Goal: Transaction & Acquisition: Obtain resource

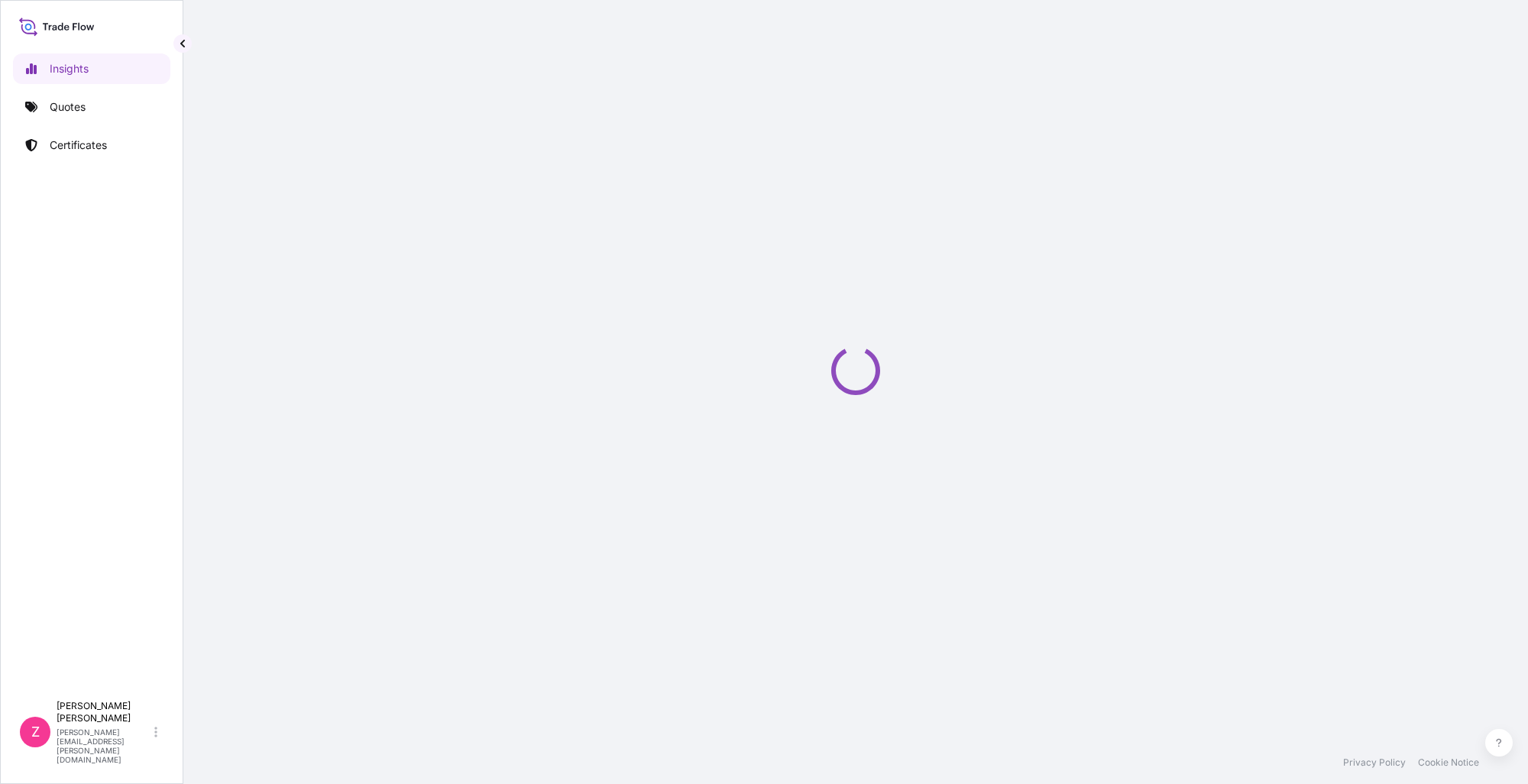
select select "2025"
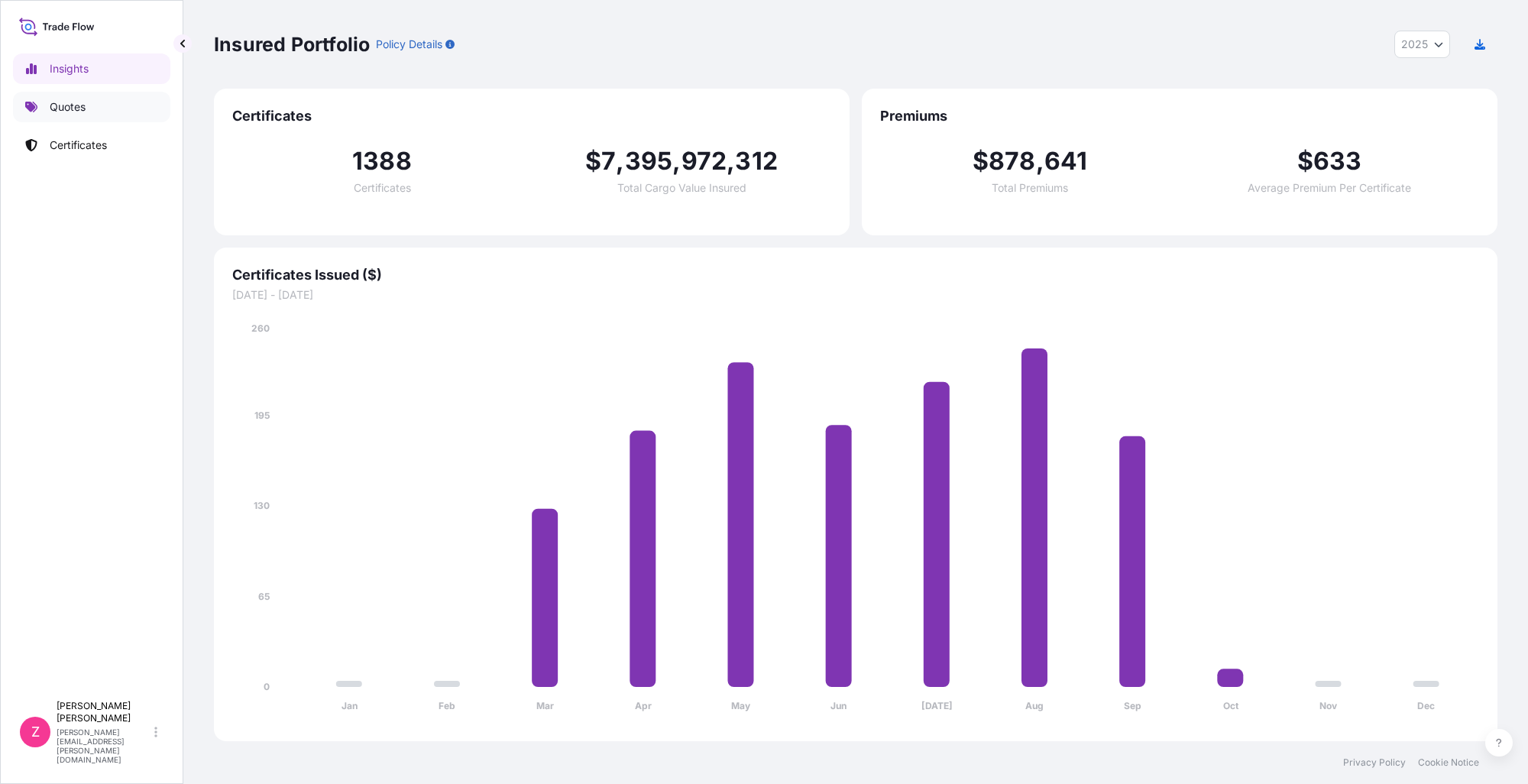
click at [90, 115] on link "Quotes" at bounding box center [91, 106] width 157 height 30
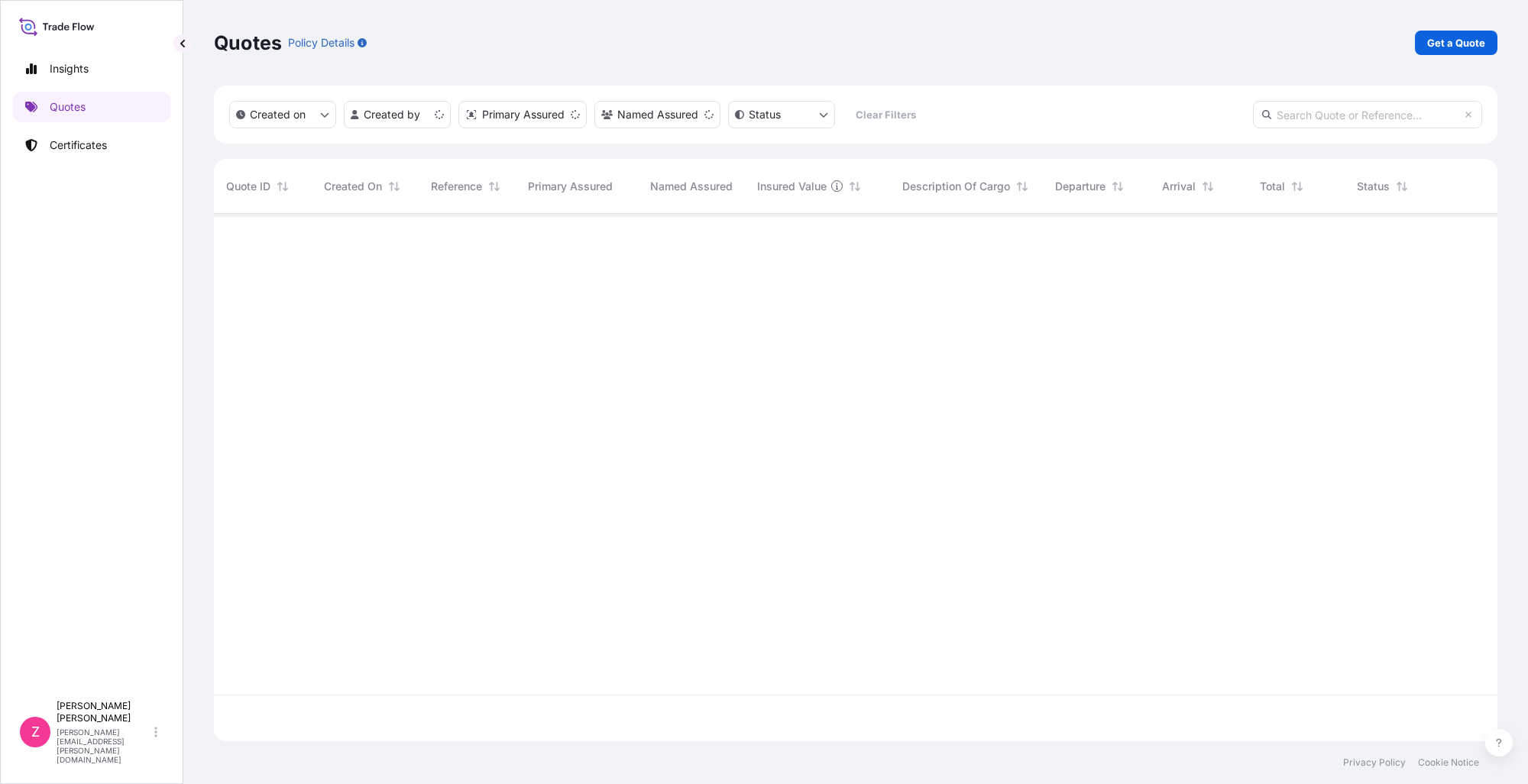
scroll to position [524, 1272]
click at [115, 150] on link "Certificates" at bounding box center [91, 144] width 157 height 30
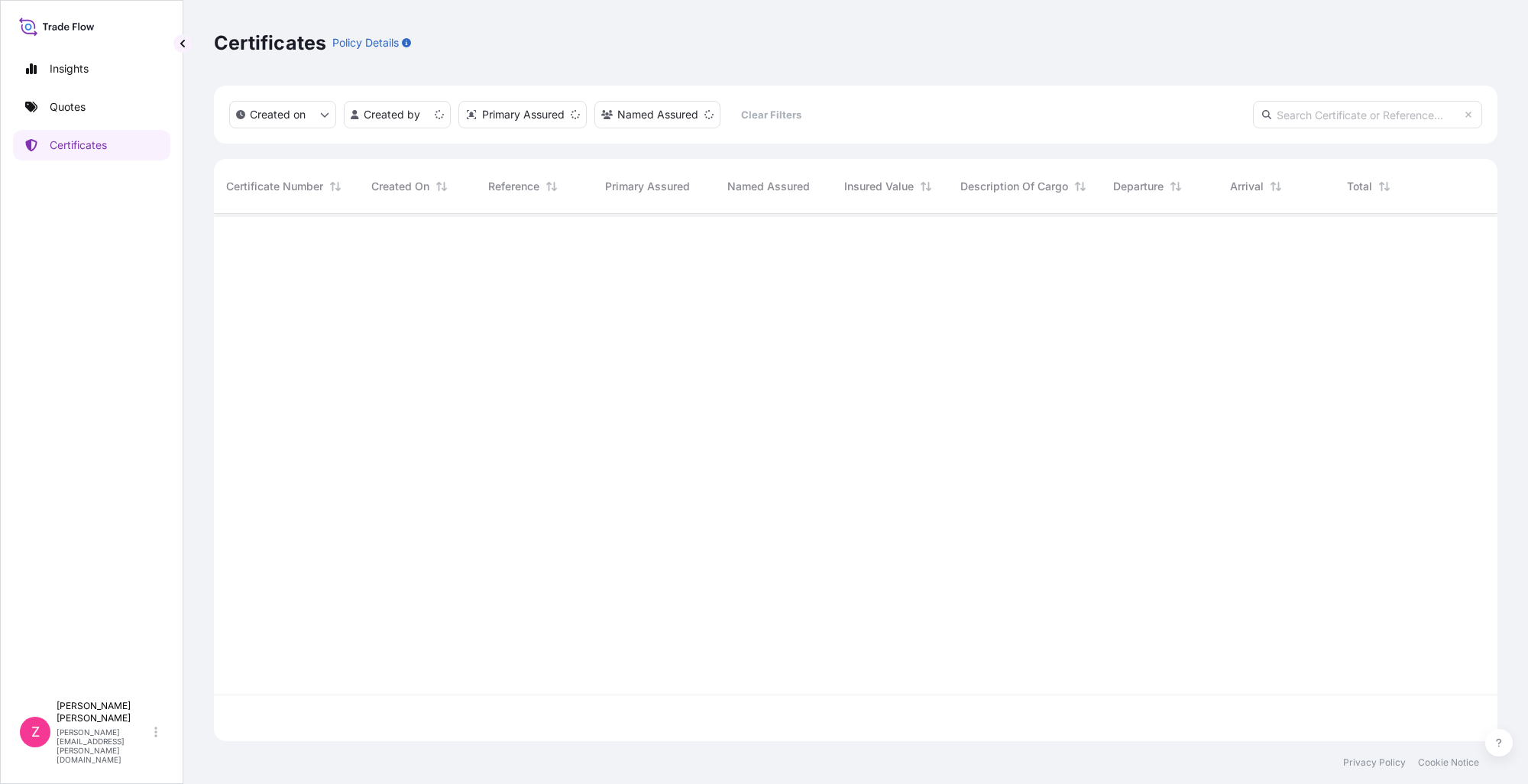
scroll to position [524, 1272]
click at [439, 122] on html "Insights Quotes Certificates Z [PERSON_NAME] [PERSON_NAME][EMAIL_ADDRESS][PERSO…" at bounding box center [764, 392] width 1528 height 784
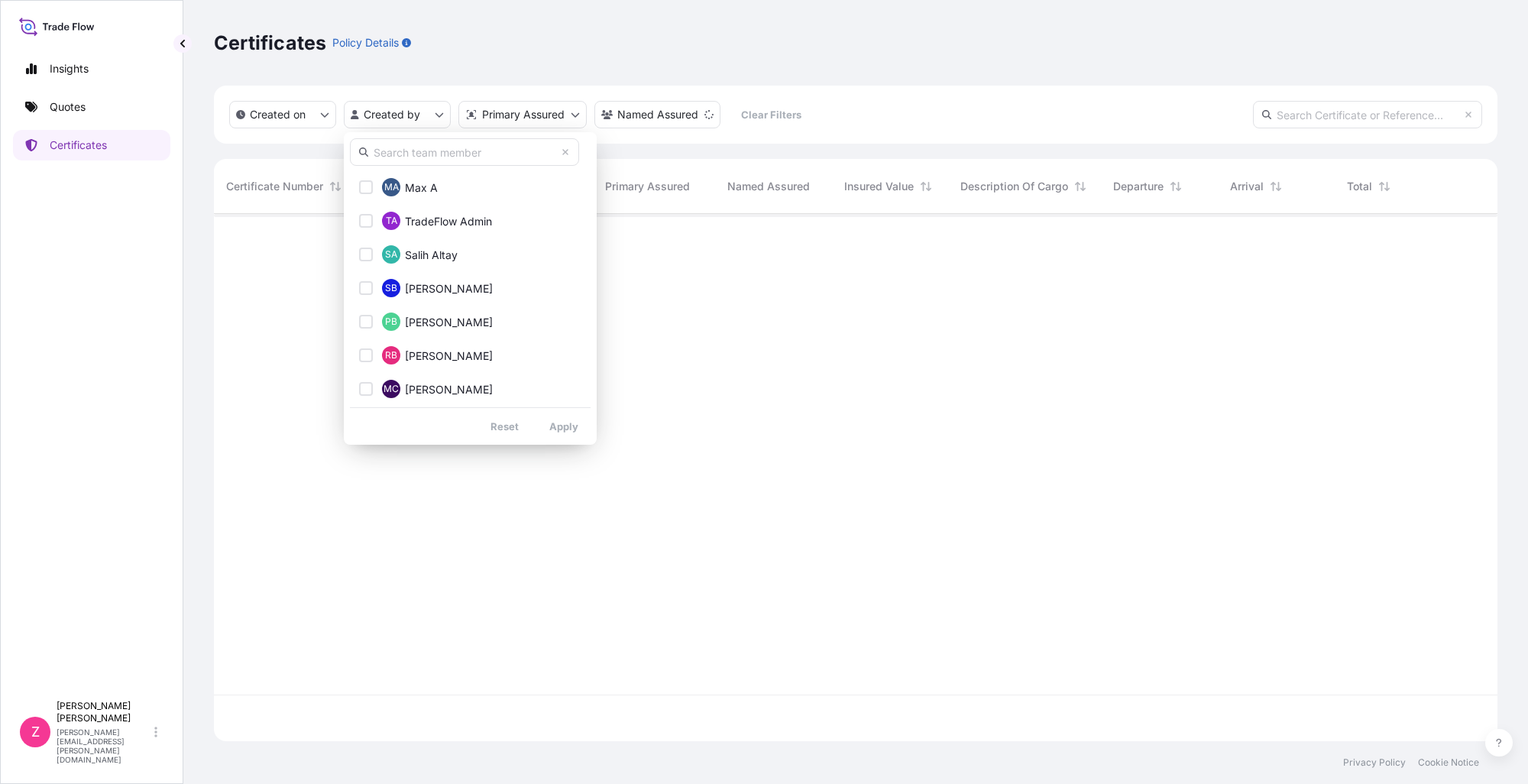
click at [454, 150] on input "text" at bounding box center [464, 152] width 229 height 27
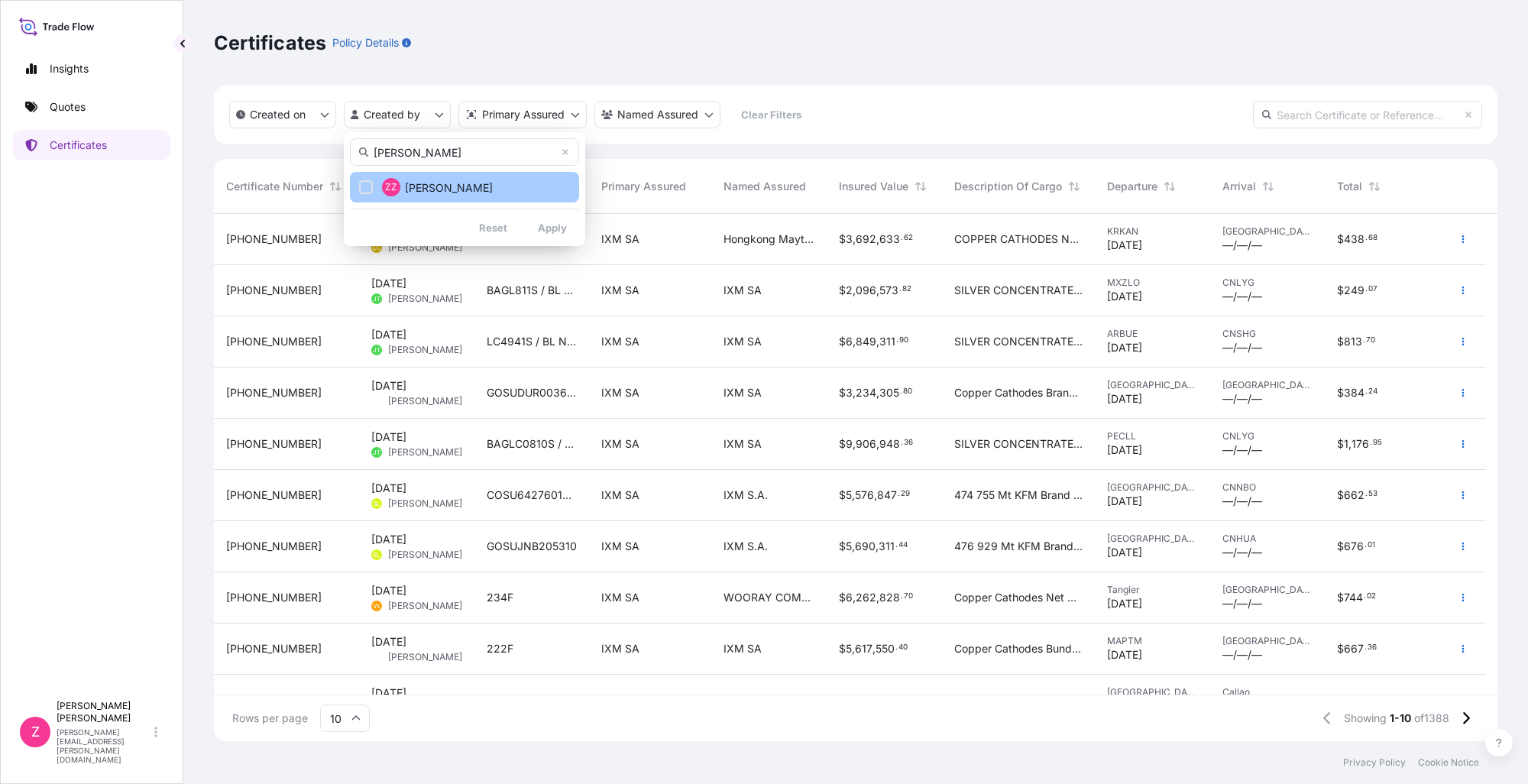
type input "[PERSON_NAME]"
click at [365, 179] on button "ZZ [PERSON_NAME]" at bounding box center [464, 186] width 229 height 30
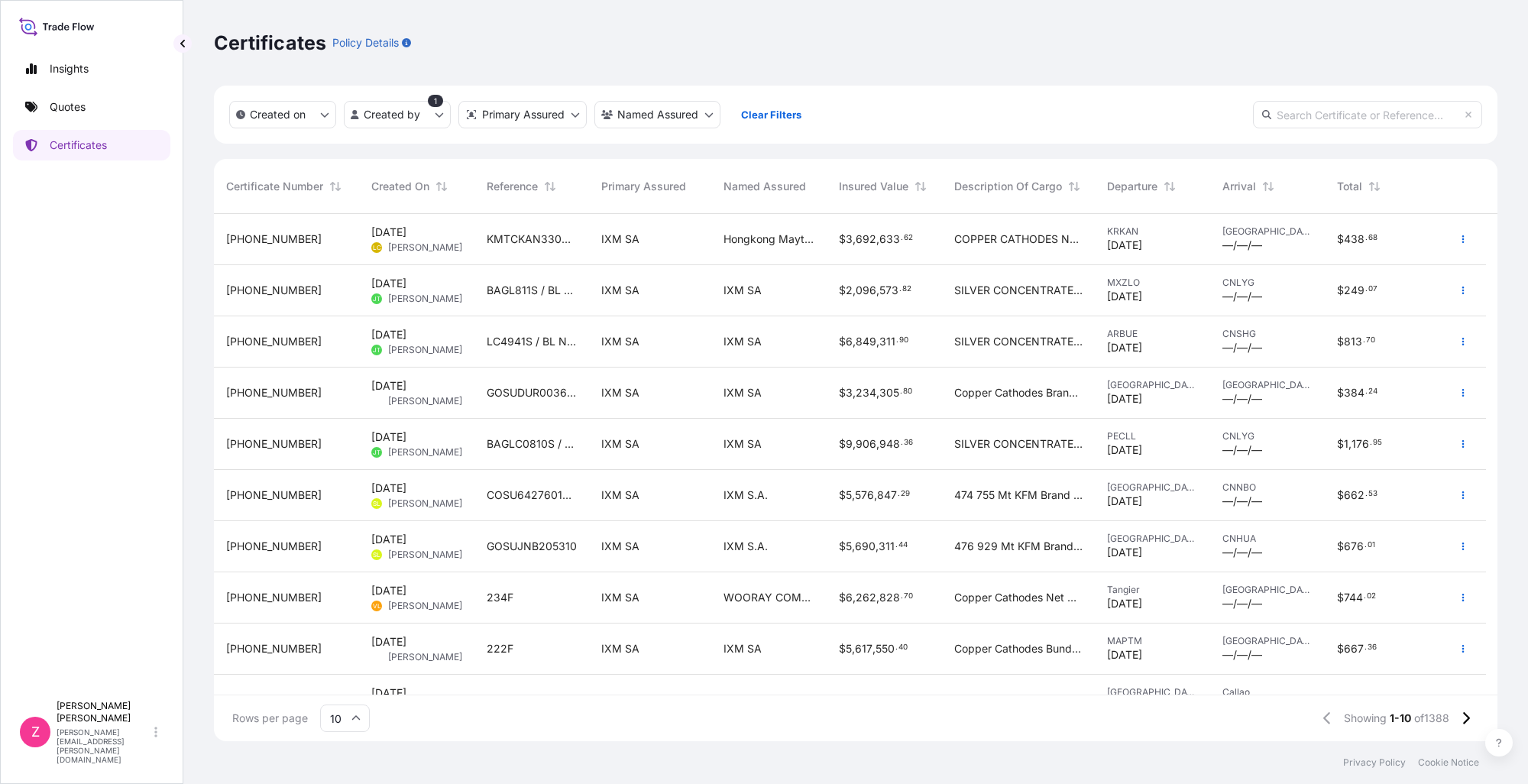
click at [1022, 120] on div "Created on Created by 1 Primary Assured Named Assured Clear Filters" at bounding box center [855, 114] width 1283 height 58
click at [123, 145] on link "Certificates" at bounding box center [91, 144] width 157 height 30
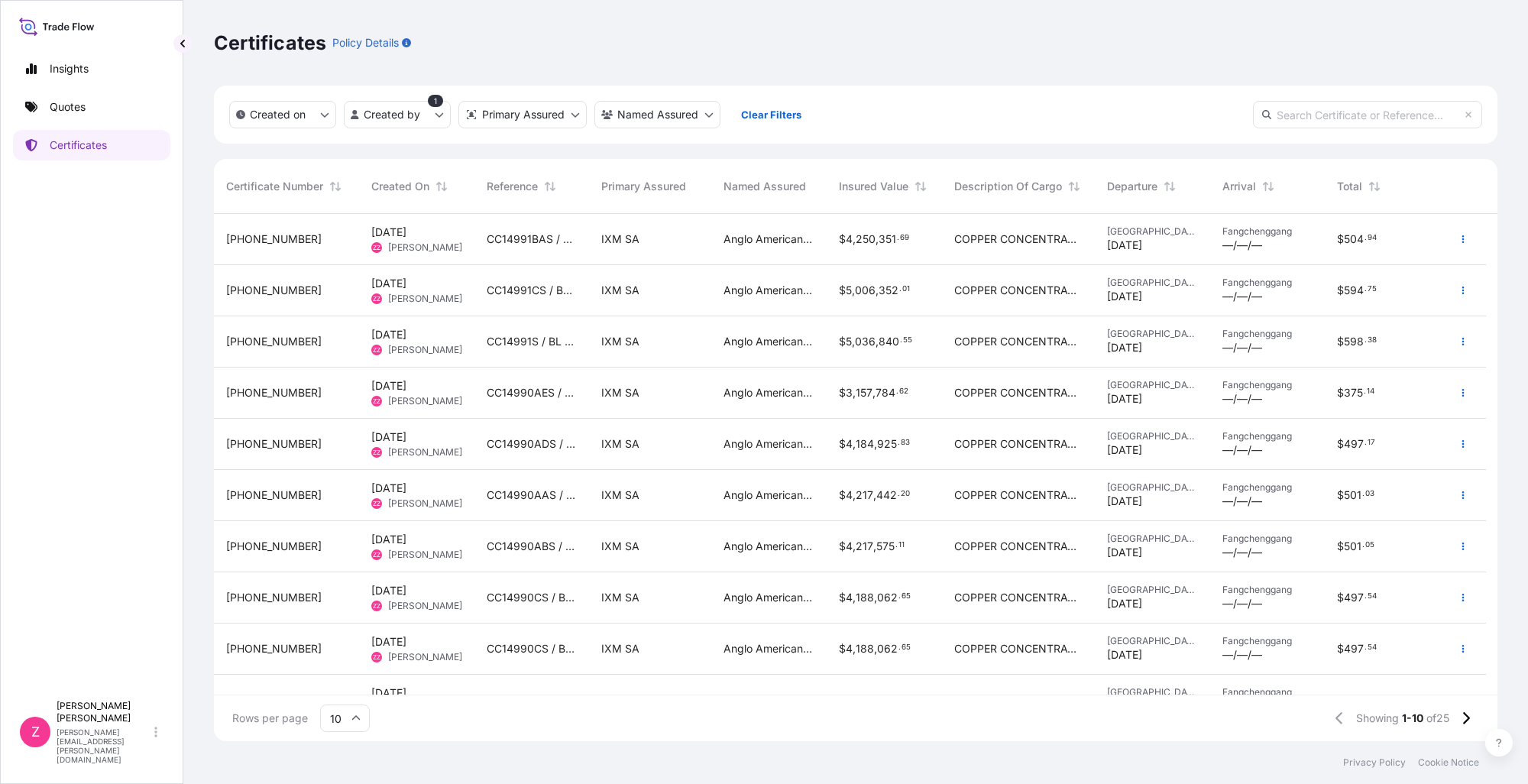
click at [769, 246] on span "Anglo American Marketing Limited Singapore Branch" at bounding box center [768, 239] width 91 height 16
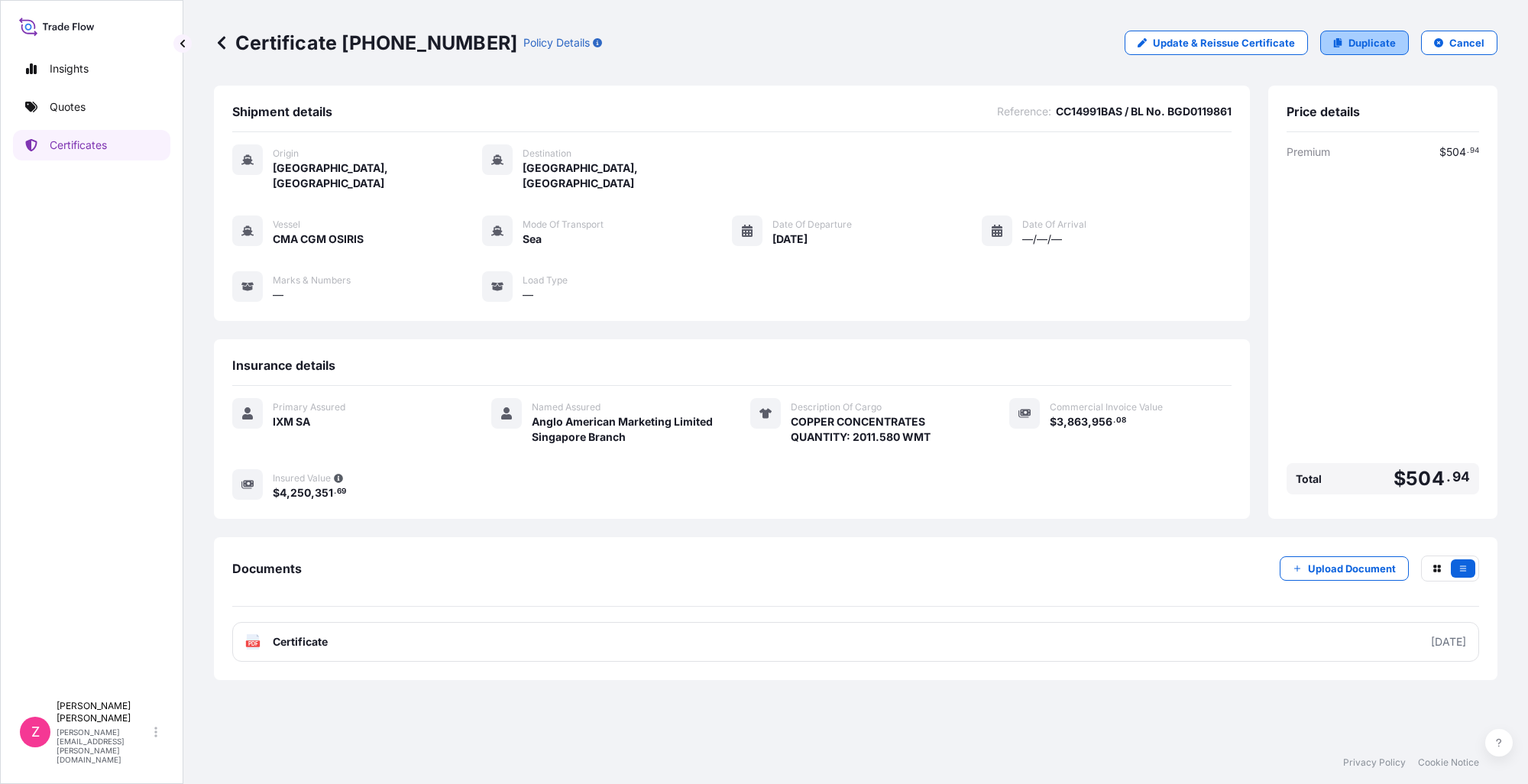
click at [1349, 43] on link "Duplicate" at bounding box center [1364, 42] width 89 height 24
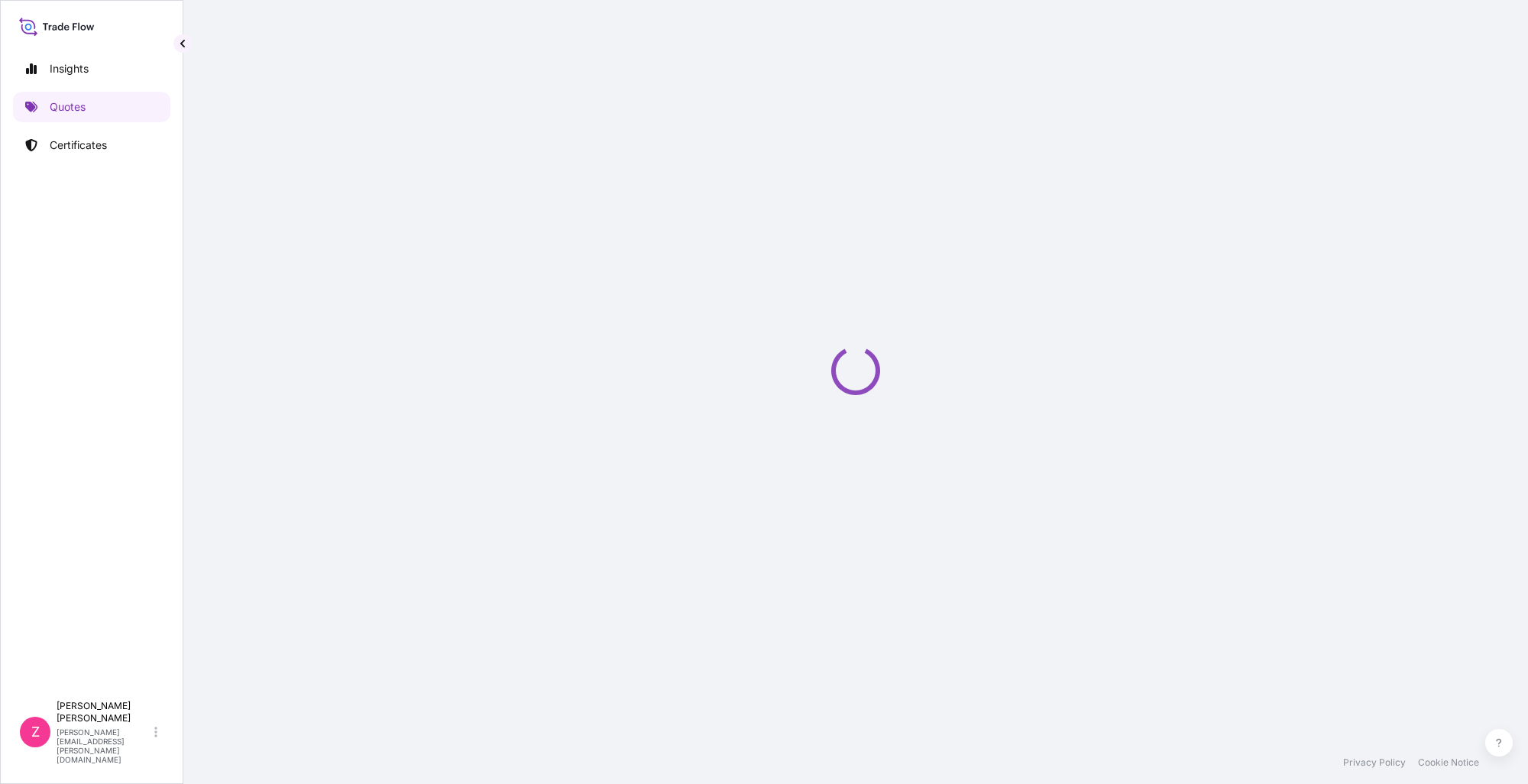
select select "Sea"
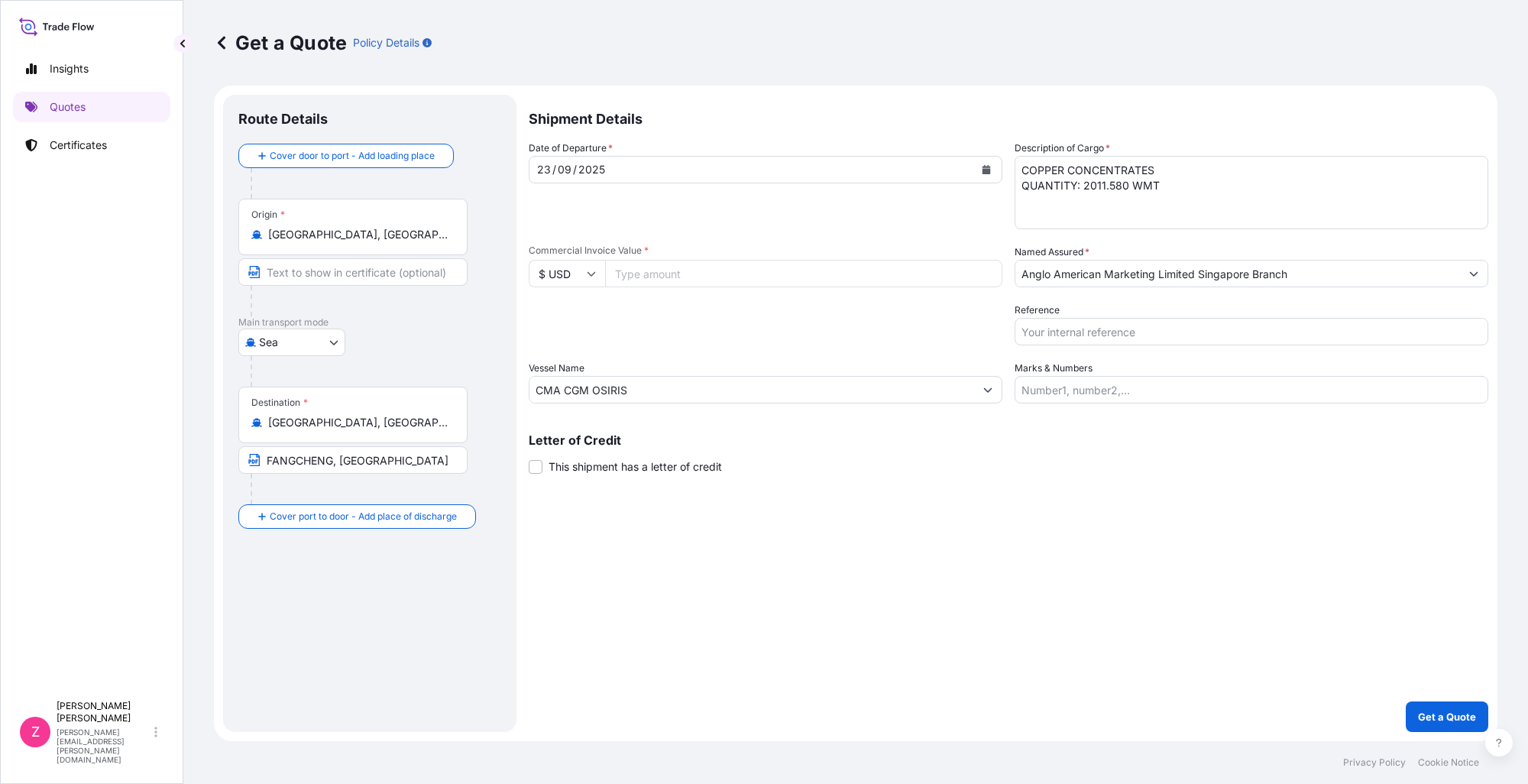
select select "31846"
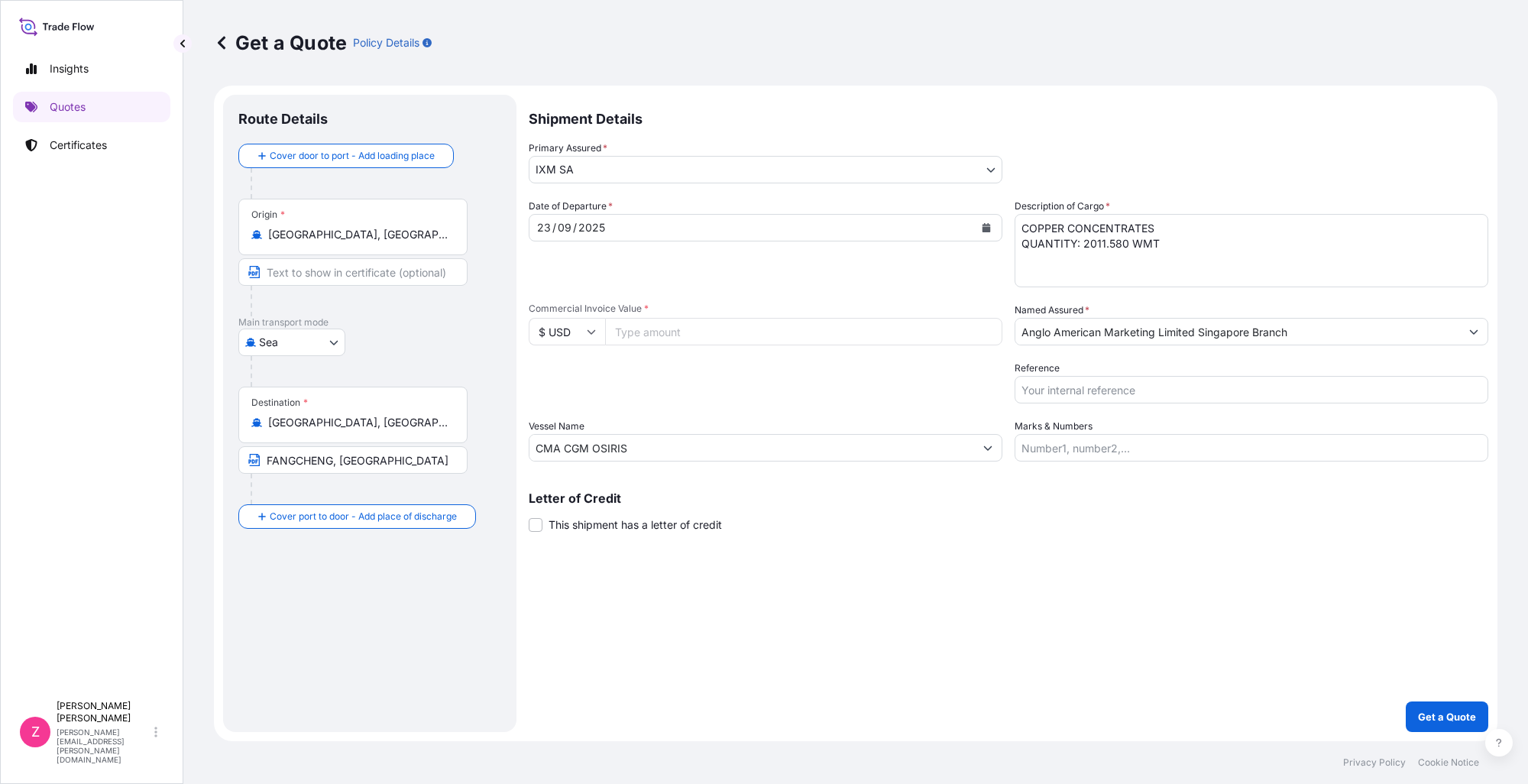
click at [678, 326] on input "Commercial Invoice Value *" at bounding box center [804, 331] width 397 height 27
paste input "4833554.27"
type input "4833554.27"
drag, startPoint x: 652, startPoint y: 445, endPoint x: 597, endPoint y: 444, distance: 55.0
click at [597, 444] on input "CMA CGM OSIRIS" at bounding box center [751, 447] width 444 height 27
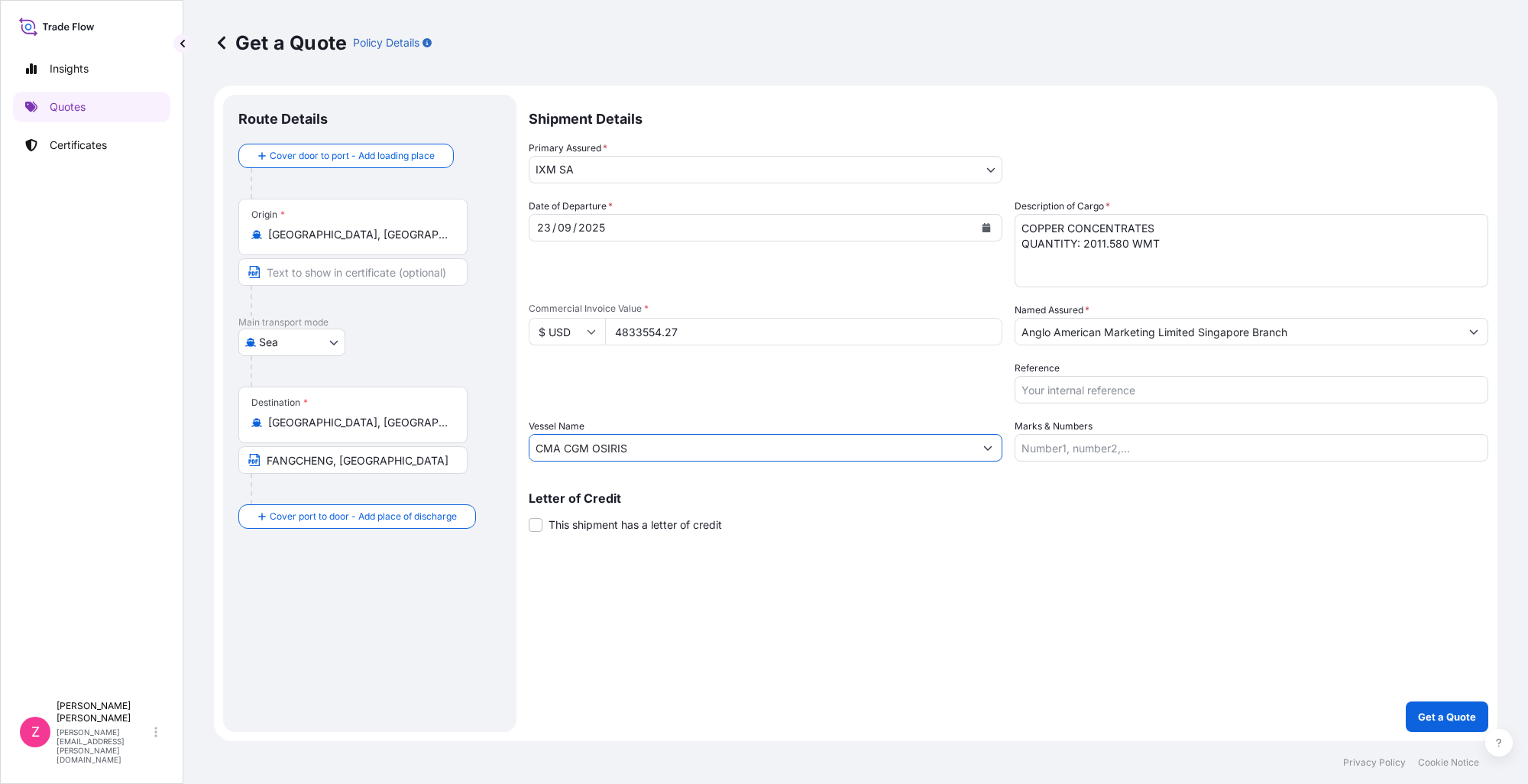
type input "CMA CGM O"
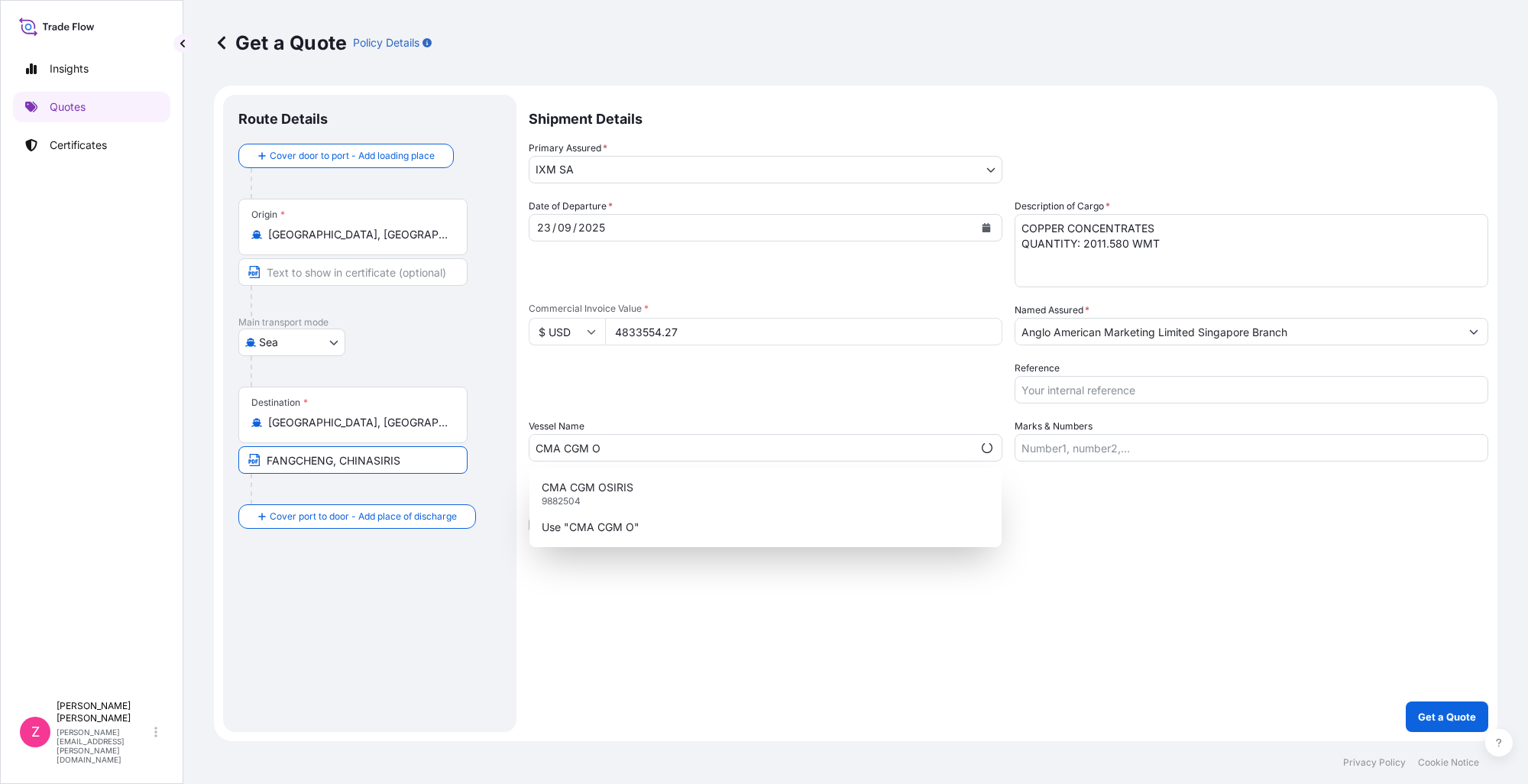
type input "FANGCHENG, CHINASIRIS"
click at [637, 449] on input "CMA CGM O" at bounding box center [751, 447] width 443 height 27
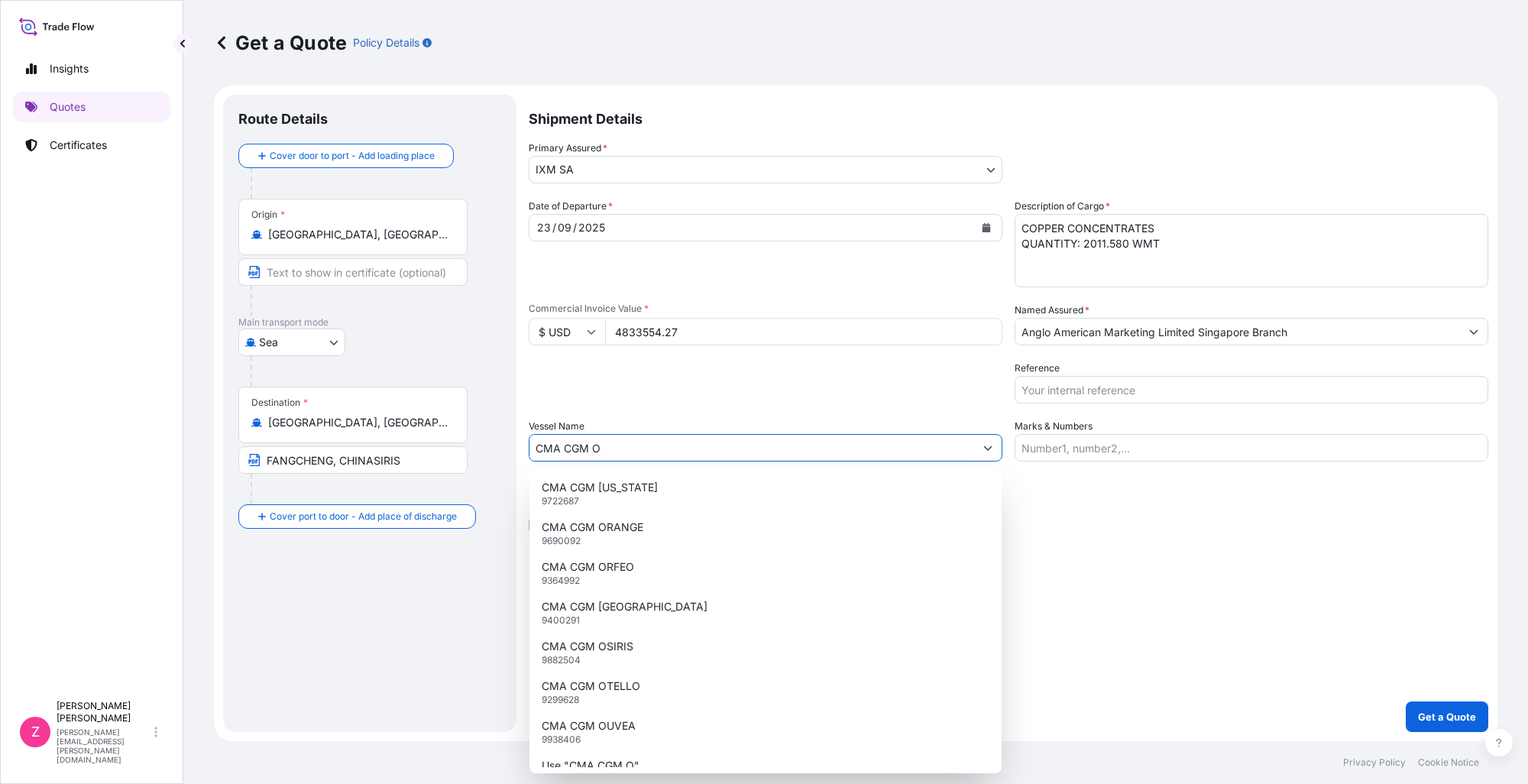
drag, startPoint x: 634, startPoint y: 449, endPoint x: 508, endPoint y: 450, distance: 126.0
click at [508, 450] on form "Route Details Cover door to port - Add loading place Place of loading Road / [G…" at bounding box center [855, 413] width 1283 height 655
paste input "[US_STATE] AH538A"
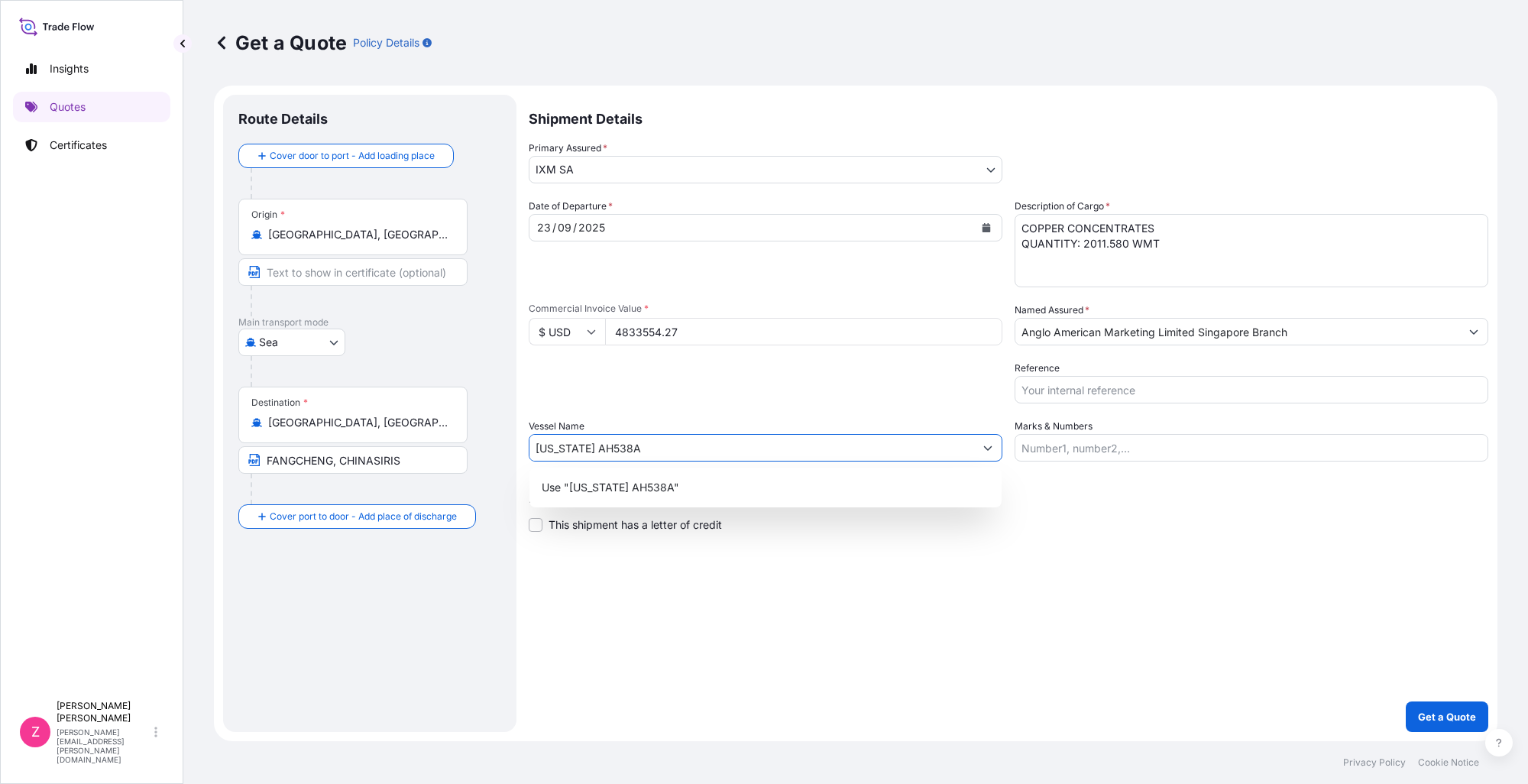
type input "[US_STATE] AH538A"
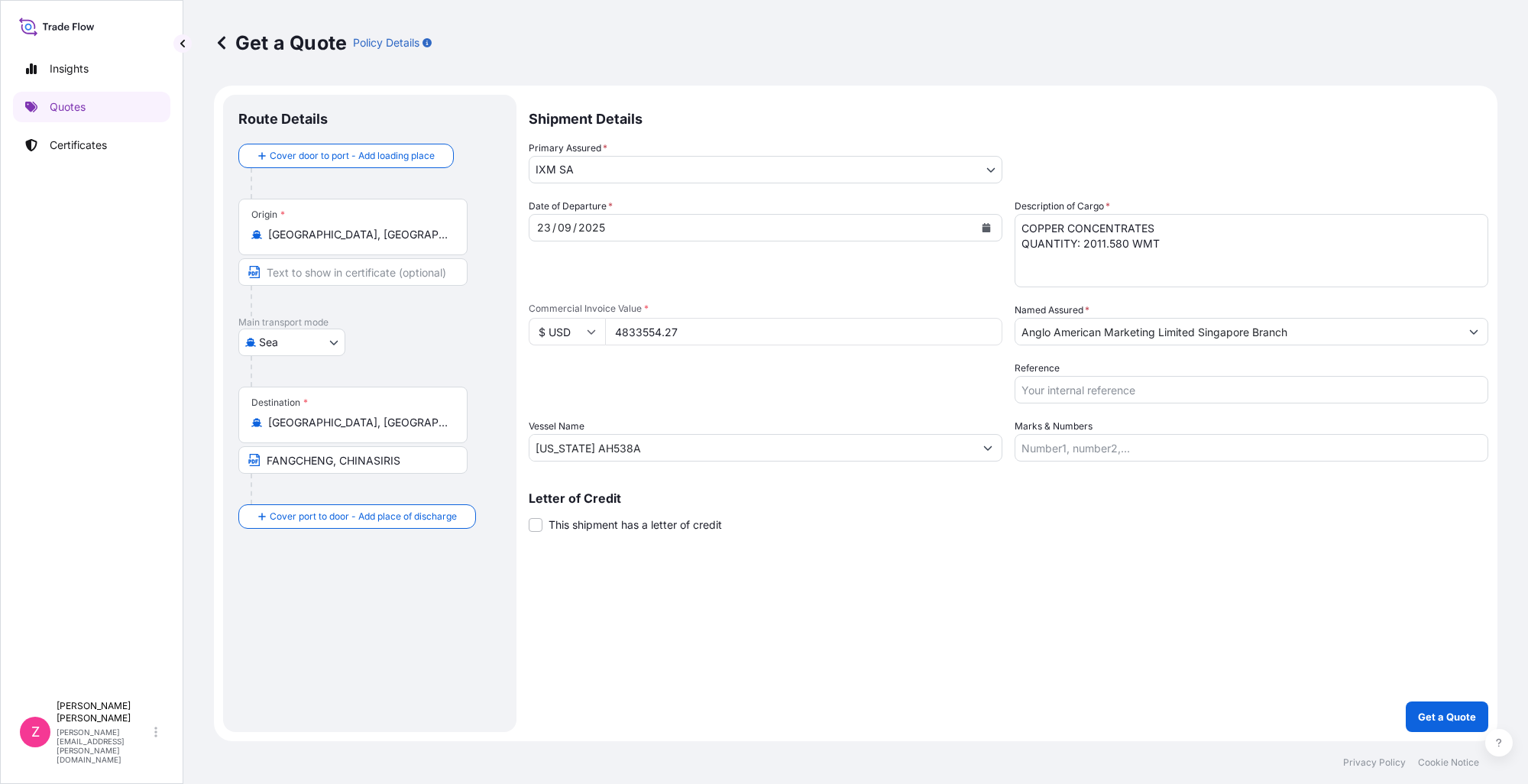
click at [1118, 244] on textarea "COPPER CONCENTRATES QUANTITY: 2011.580 WMT" at bounding box center [1251, 250] width 474 height 73
drag, startPoint x: 1182, startPoint y: 251, endPoint x: 1160, endPoint y: 253, distance: 22.1
click at [1182, 251] on textarea "COPPER CONCENTRATES QUANTITY: 2011.580 WMT" at bounding box center [1251, 250] width 474 height 73
click at [1125, 244] on textarea "COPPER CONCENTRATES QUANTITY: 2011.580 WMT" at bounding box center [1251, 250] width 474 height 73
paste textarea "514.84"
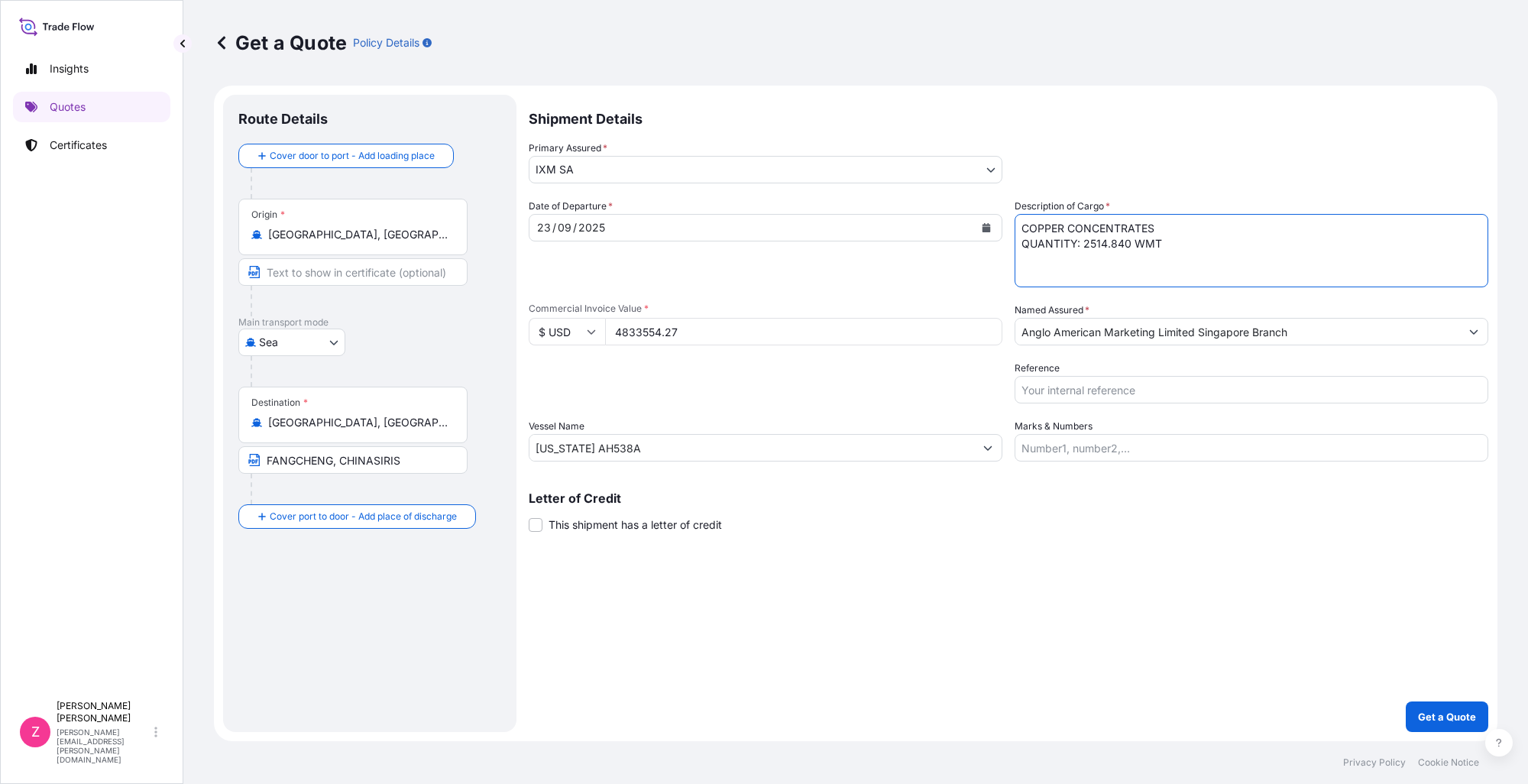
type textarea "COPPER CONCENTRATES QUANTITY: 2514.840 WMT"
click at [1163, 385] on input "Reference" at bounding box center [1251, 390] width 474 height 27
paste input "CC14991BAS / BL No. BGD0119861"
click at [1205, 393] on input "CC14991BAS / BL No. BGD0119861" at bounding box center [1251, 390] width 474 height 27
paste input "MEDUBG218077"
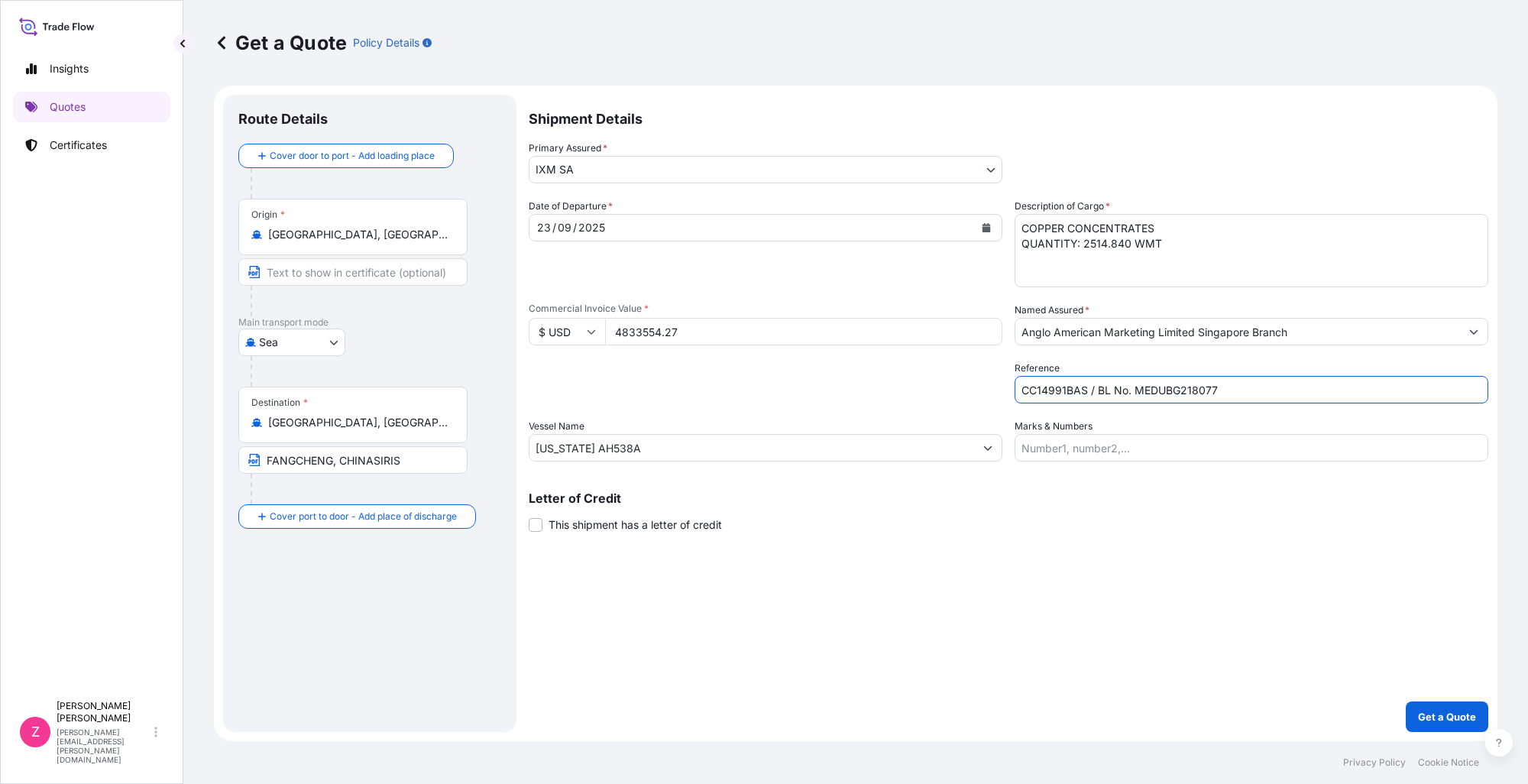
drag, startPoint x: 1077, startPoint y: 388, endPoint x: 1088, endPoint y: 394, distance: 12.5
click at [1078, 388] on input "CC14991BAS / BL No. MEDUBG218077" at bounding box center [1251, 390] width 474 height 27
click at [909, 598] on div "Shipment Details Primary Assured * IXM SA IXM SA CMOC Limited IXM Trading LLC I…" at bounding box center [1008, 413] width 960 height 638
click at [982, 227] on icon "Calendar" at bounding box center [986, 227] width 9 height 9
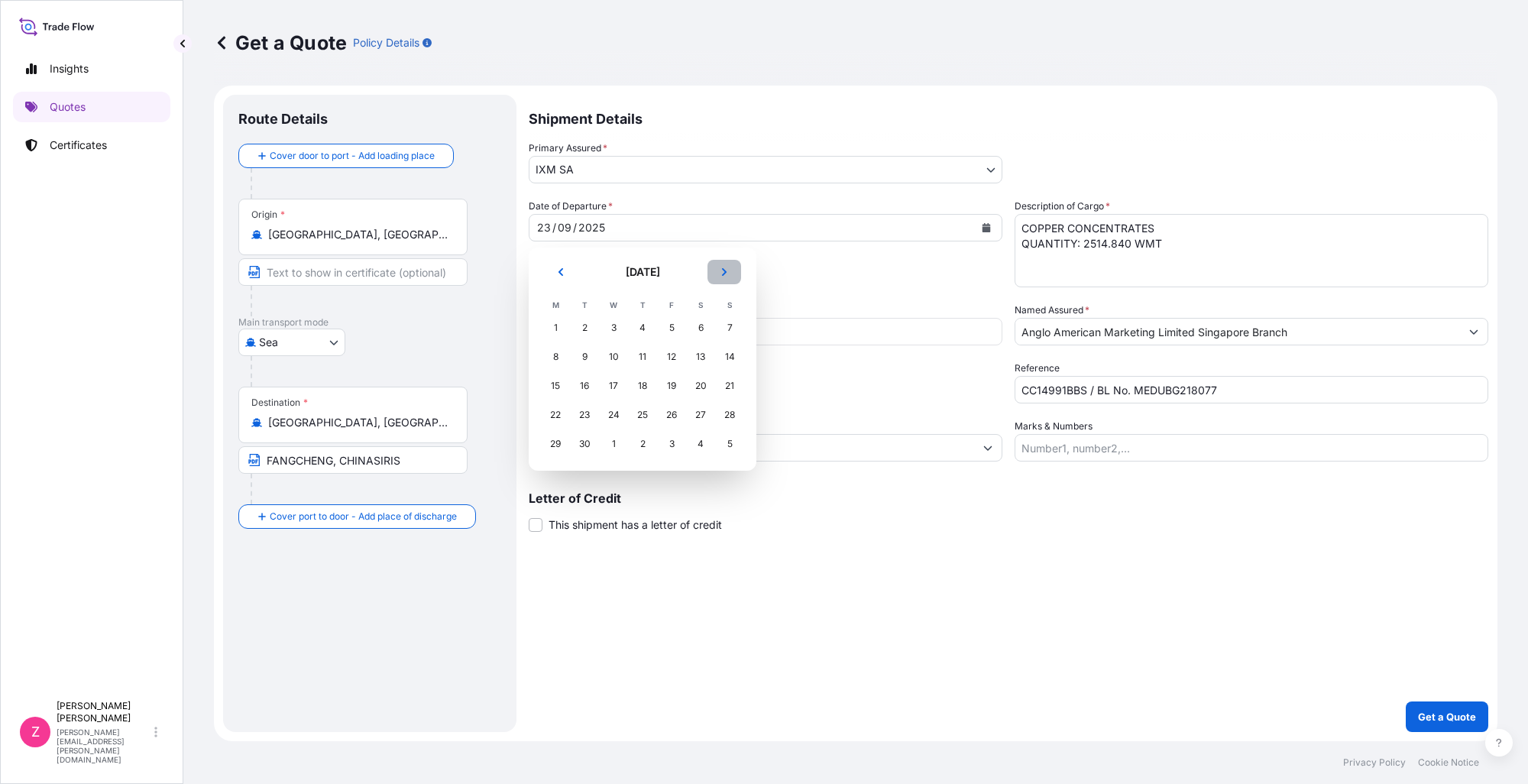
click at [729, 272] on button "Next" at bounding box center [724, 271] width 33 height 24
click at [613, 321] on div "1" at bounding box center [613, 328] width 27 height 27
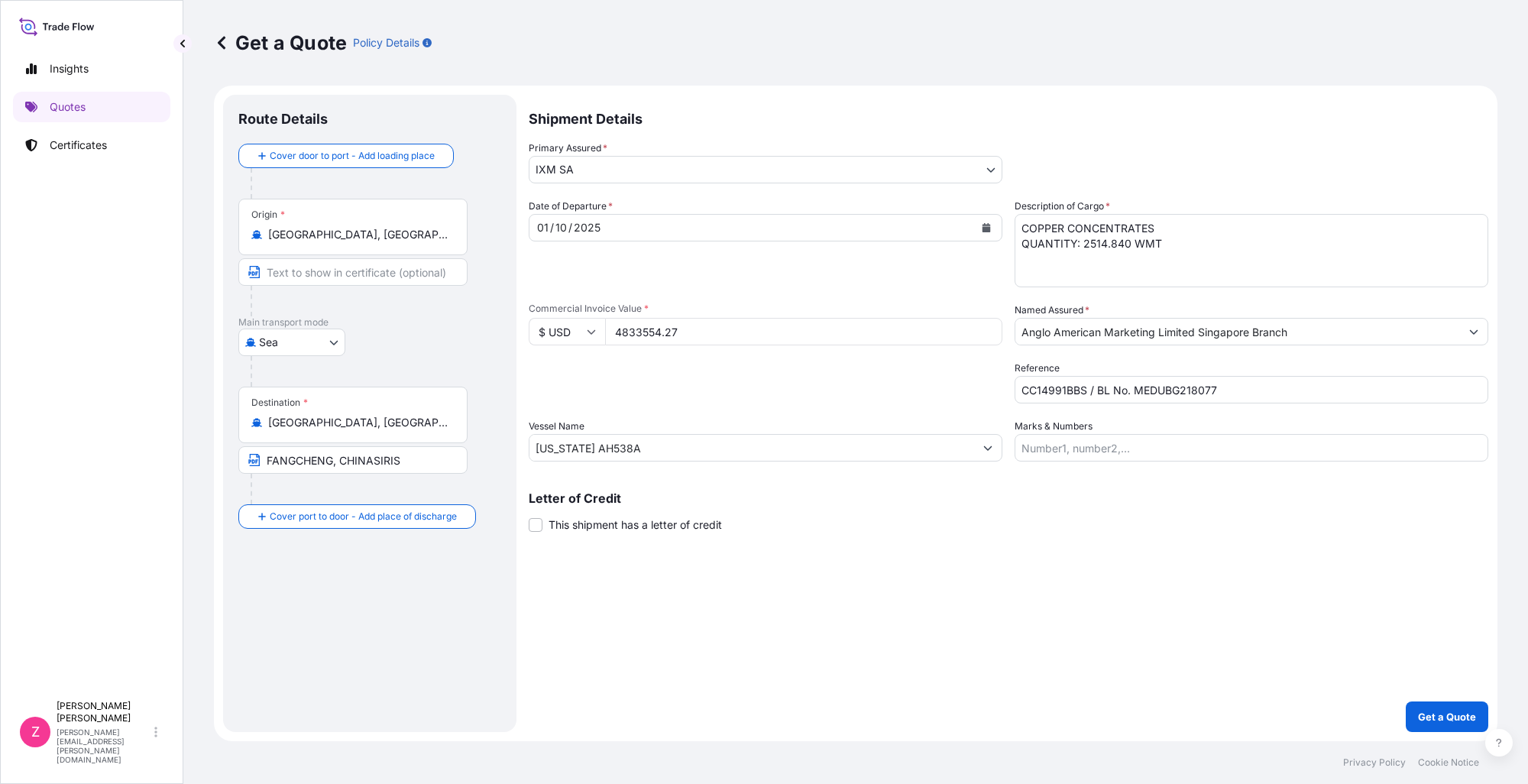
click at [859, 300] on div "Date of Departure * [DATE] Cargo Category * Metals of every type and descriptio…" at bounding box center [1008, 329] width 960 height 263
click at [1077, 392] on input "CC14991BBS / BL No. MEDUBG218077" at bounding box center [1251, 390] width 474 height 27
type input "CC14991BS / BL No. MEDUBG218077"
click at [1168, 600] on div "Shipment Details Primary Assured * IXM SA IXM SA CMOC Limited IXM Trading LLC I…" at bounding box center [1008, 413] width 960 height 638
click at [1451, 717] on p "Get a Quote" at bounding box center [1446, 717] width 58 height 16
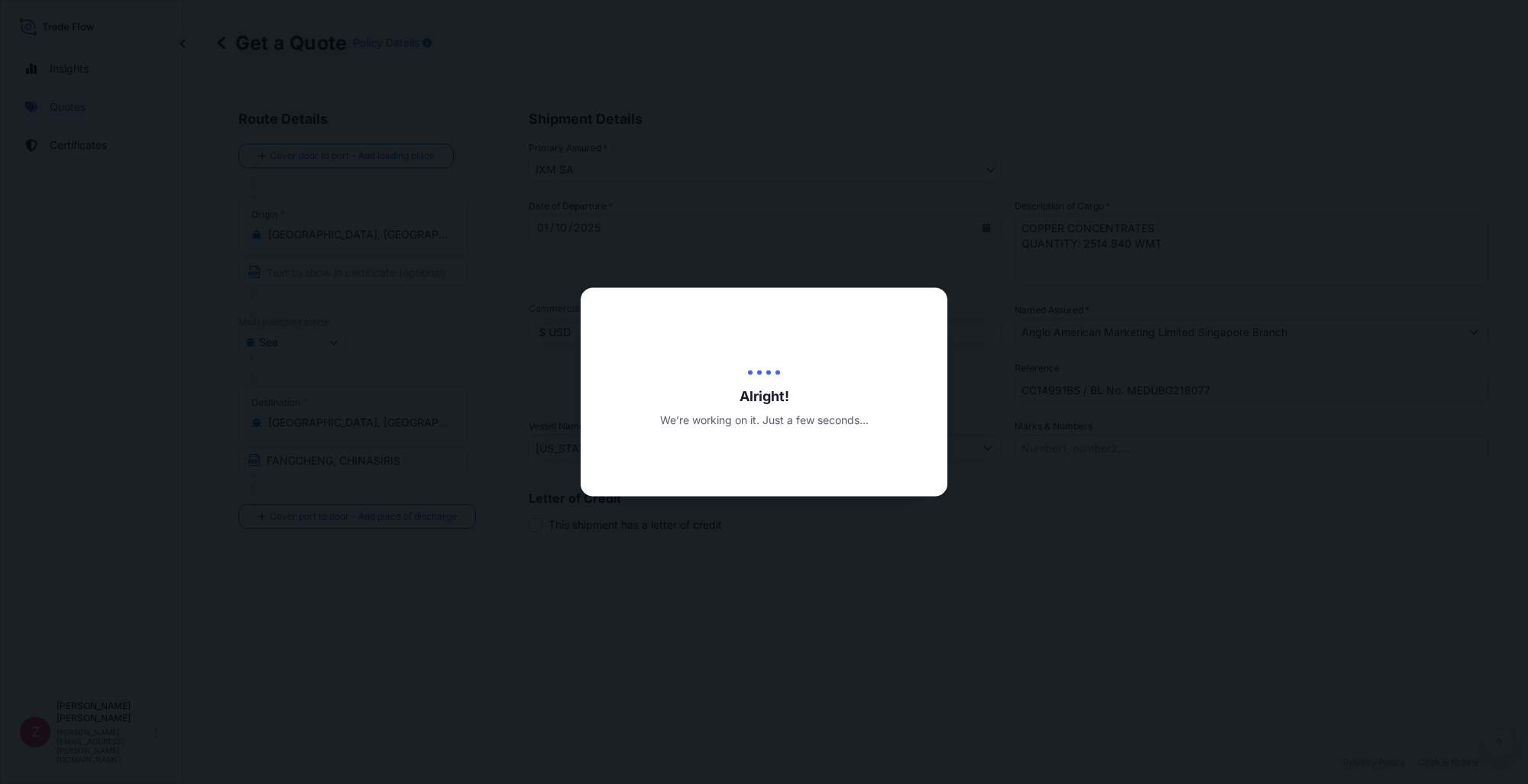
type input "[DATE]"
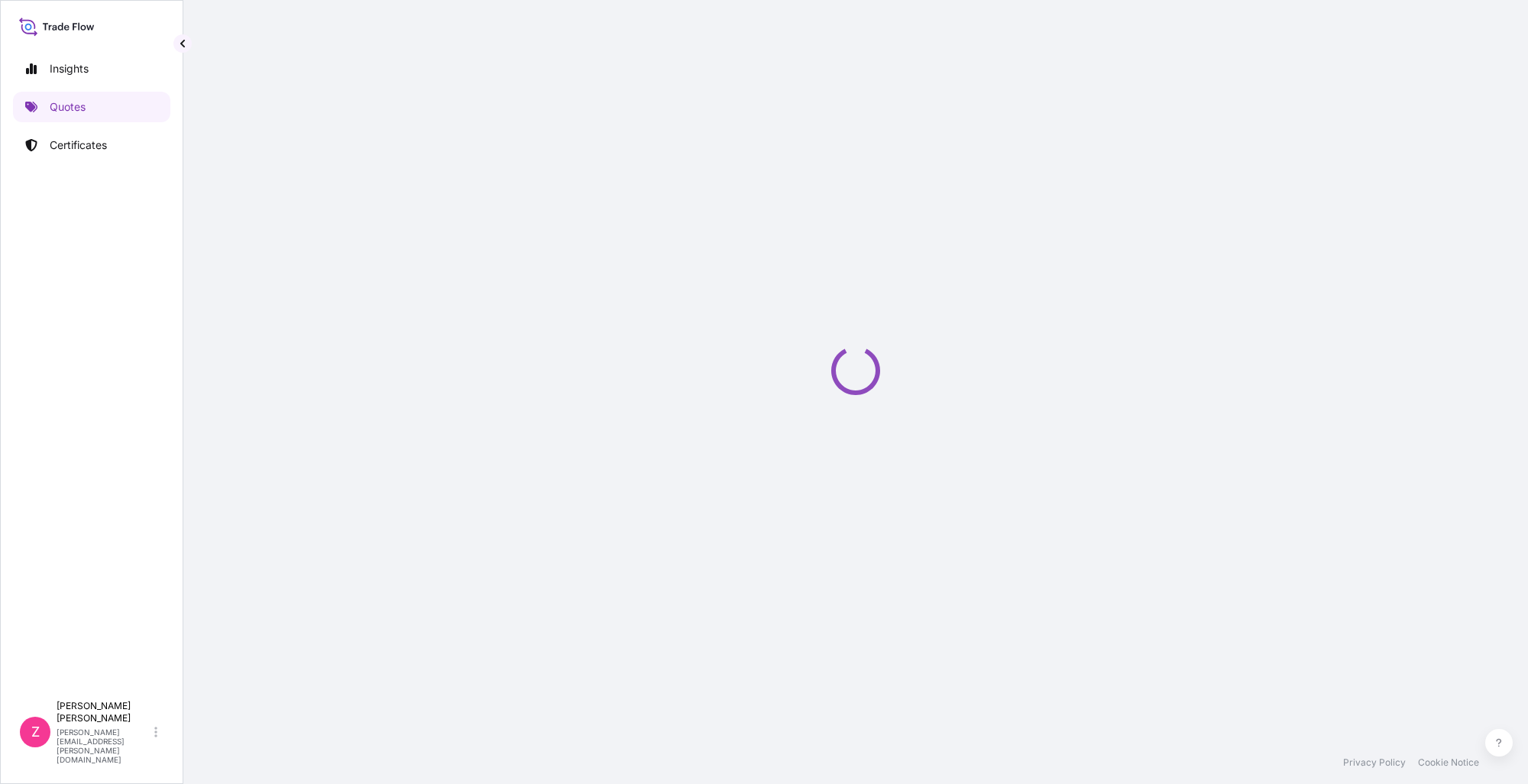
select select "Sea"
select select "31846"
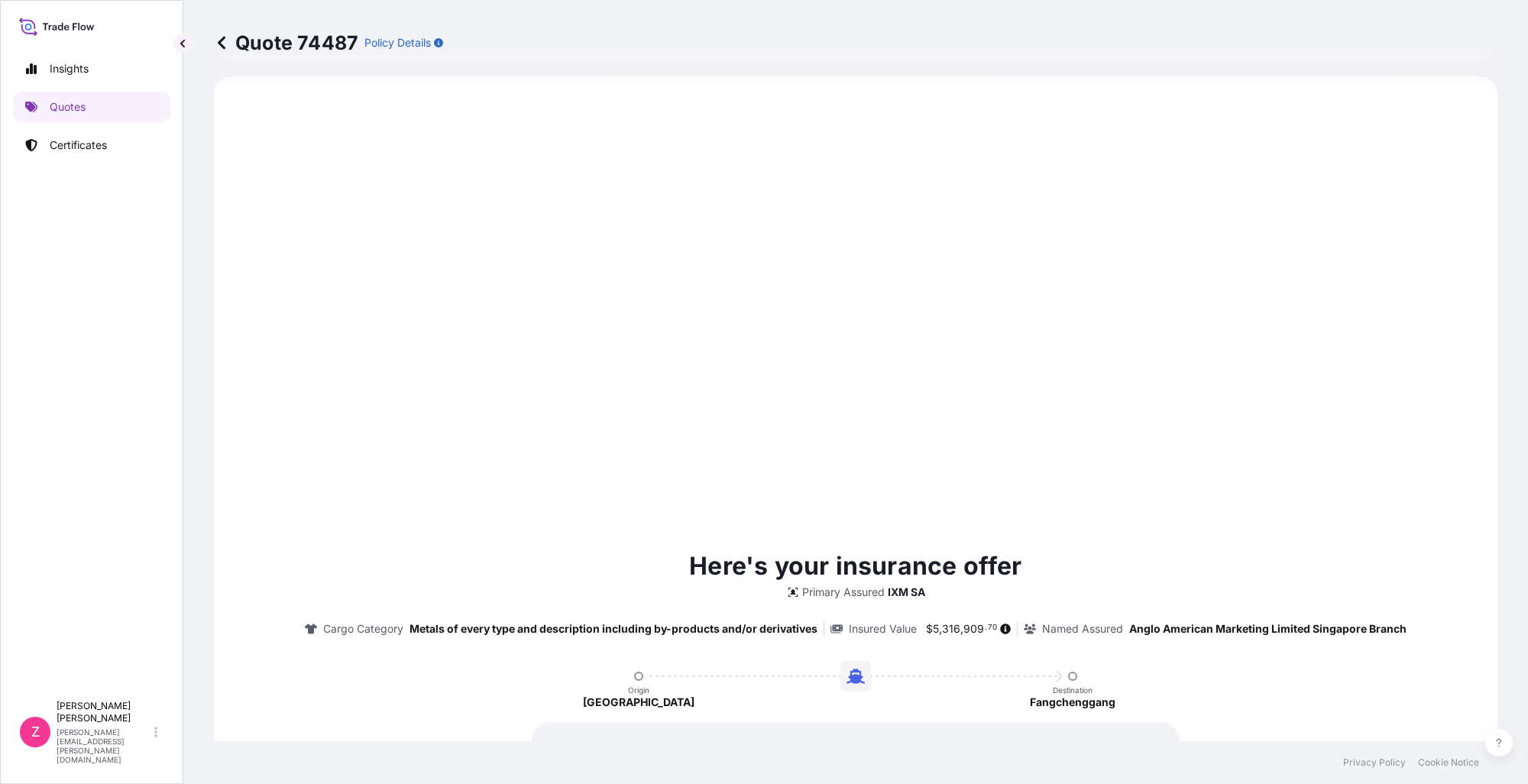
scroll to position [1515, 0]
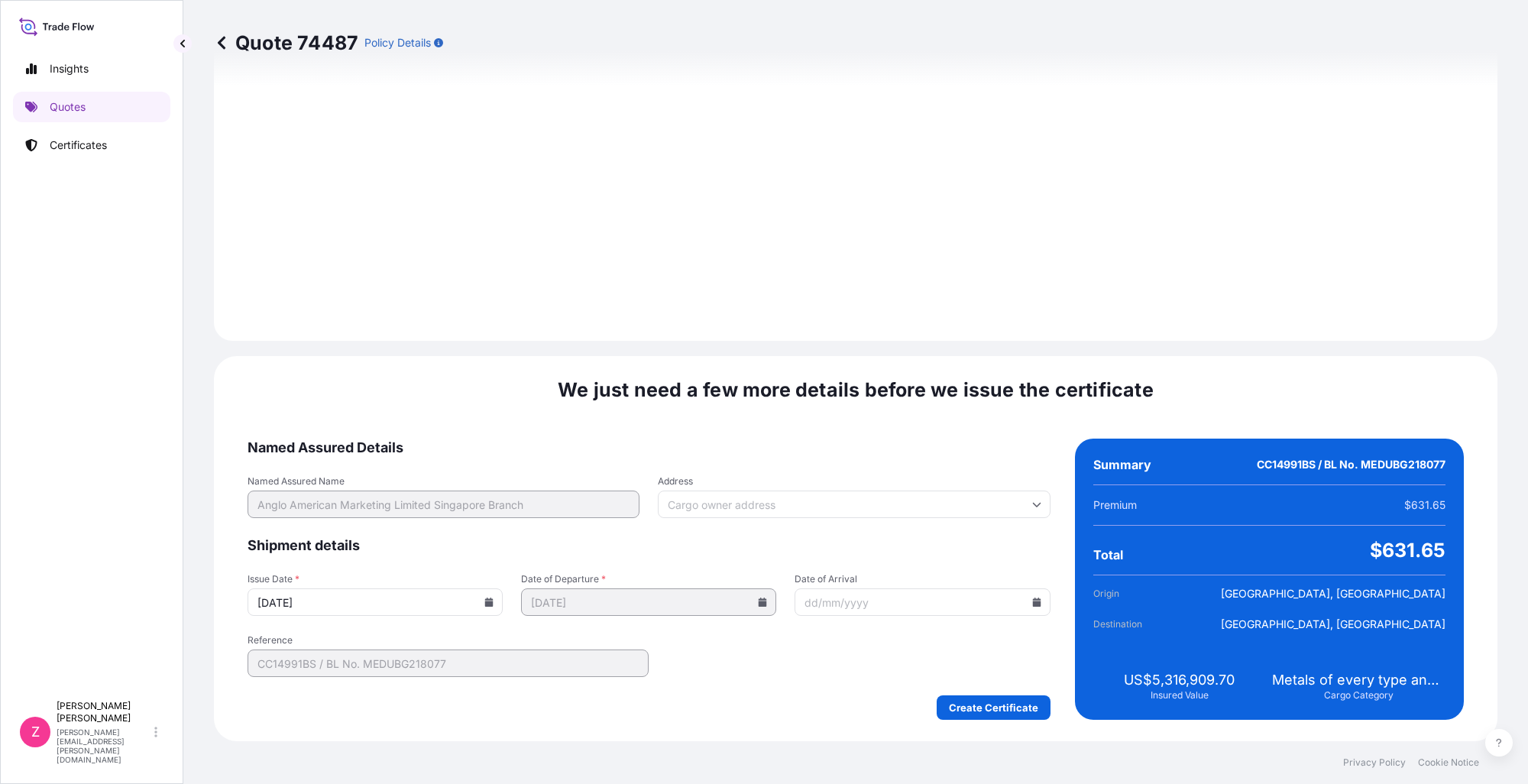
click at [487, 605] on icon at bounding box center [489, 601] width 9 height 9
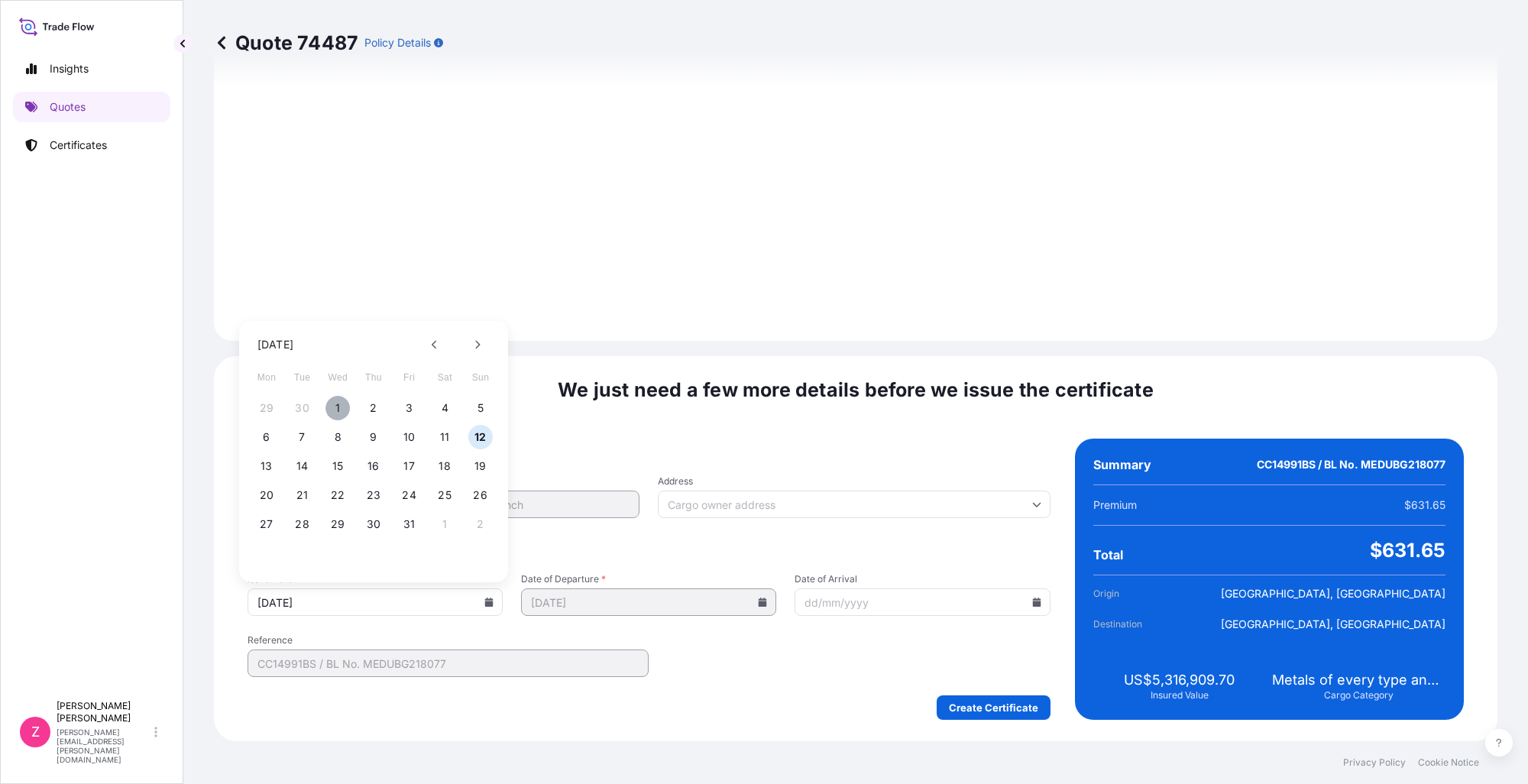
click at [341, 414] on button "1" at bounding box center [337, 407] width 24 height 24
type input "[DATE]"
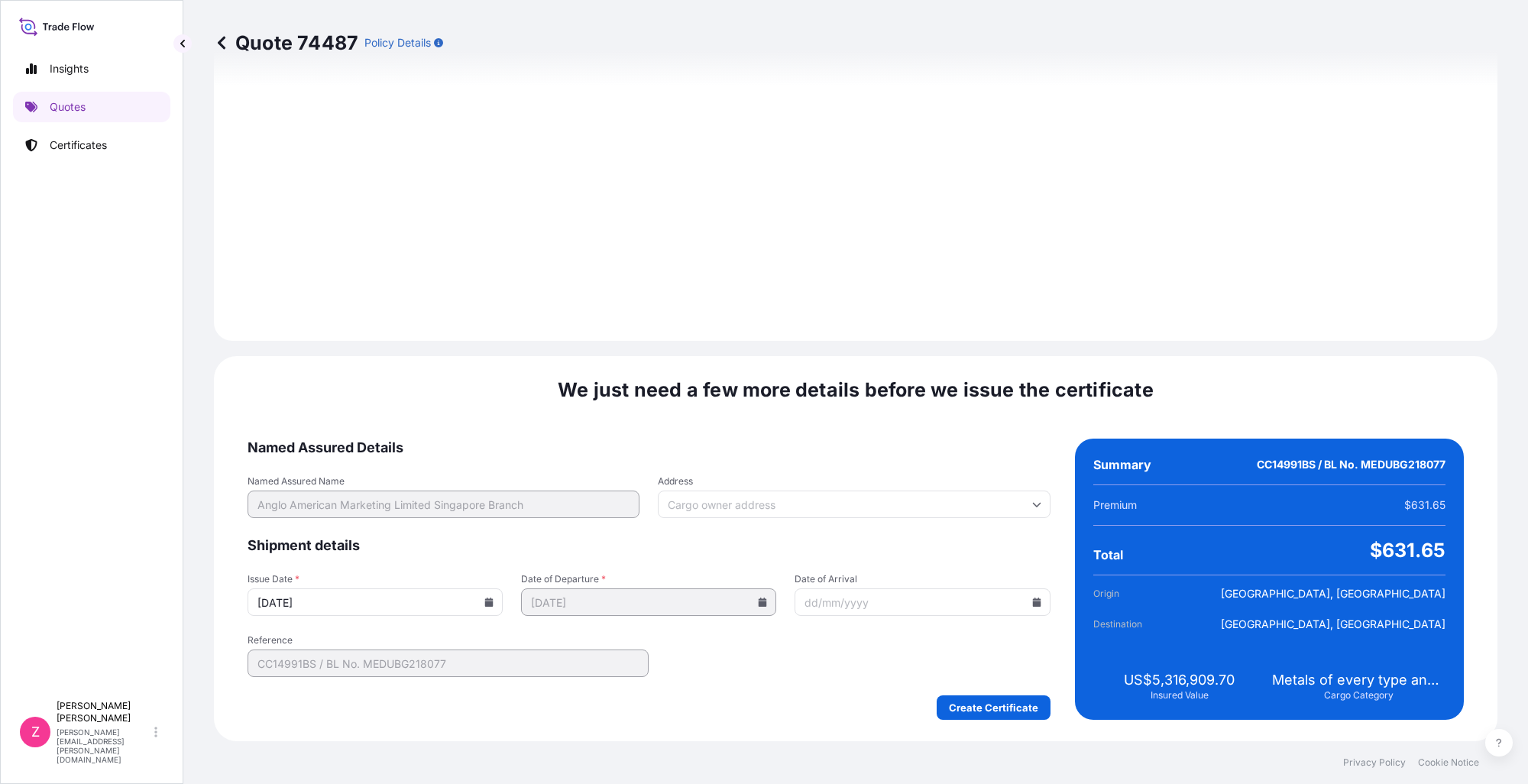
click at [793, 690] on form "Named Assured Details Named Assured Name Anglo American Marketing Limited Singa…" at bounding box center [648, 579] width 803 height 281
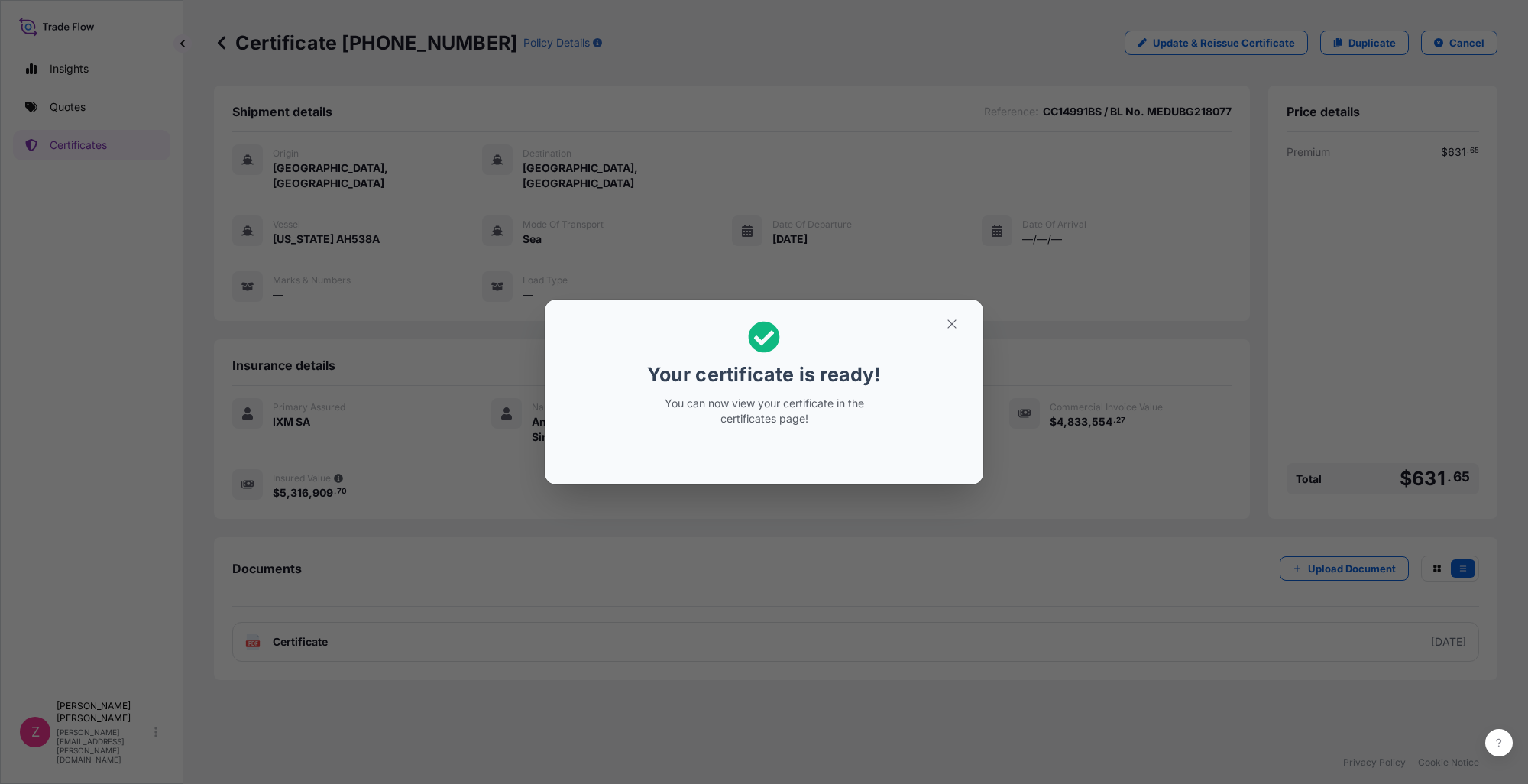
click at [945, 464] on div at bounding box center [764, 454] width 414 height 37
click at [960, 321] on button "button" at bounding box center [951, 323] width 38 height 24
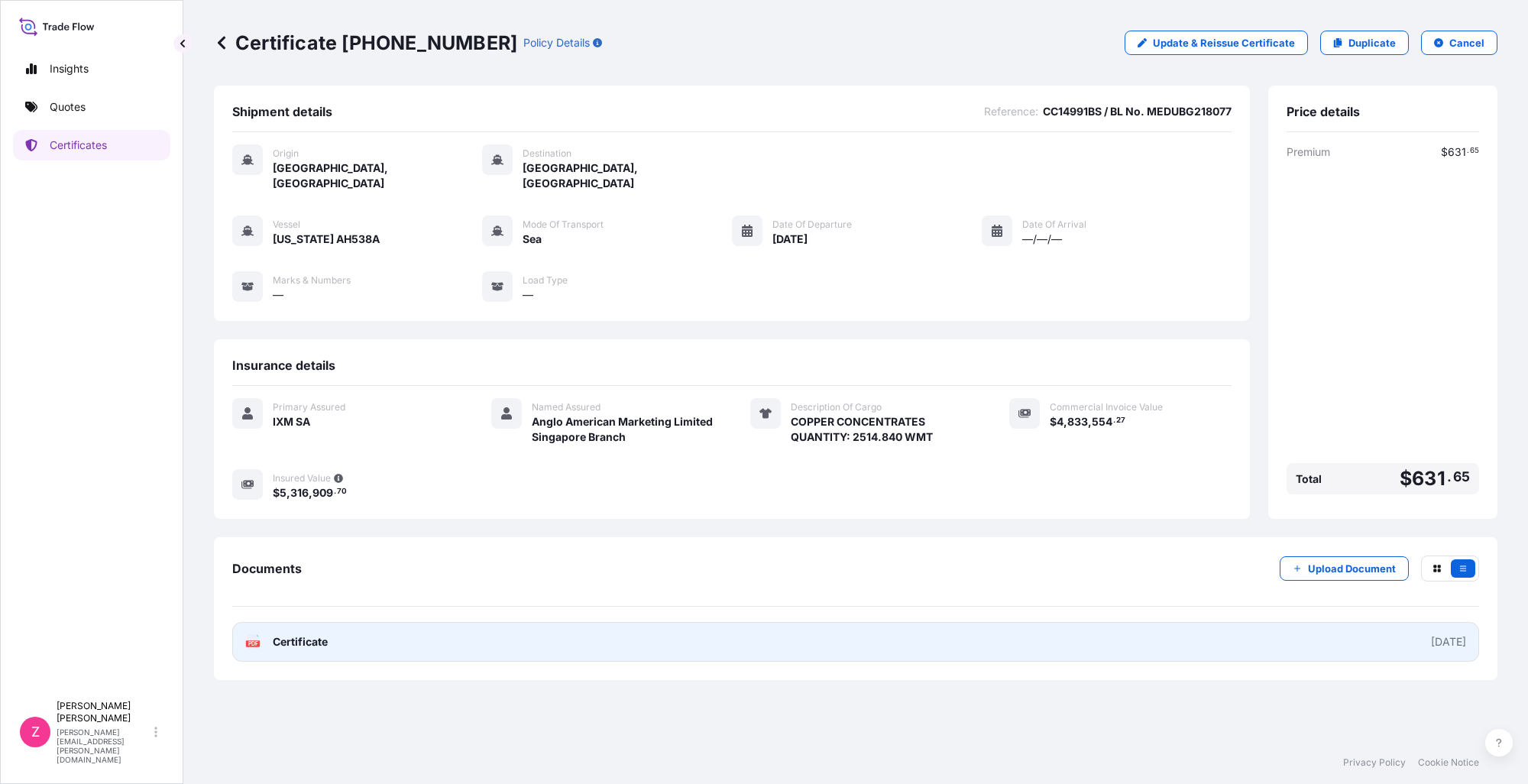
click at [310, 634] on span "Certificate" at bounding box center [300, 641] width 55 height 16
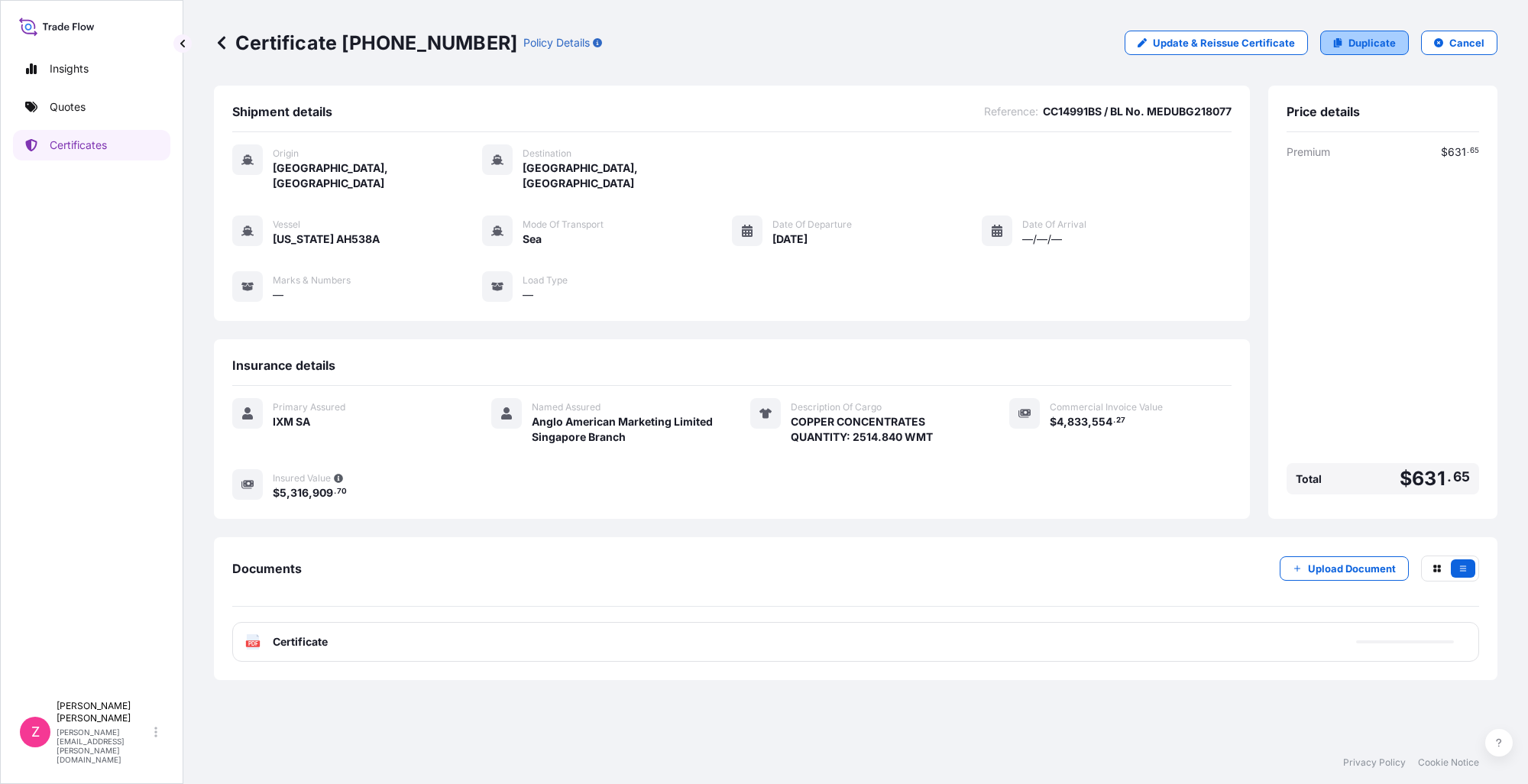
click at [1367, 48] on p "Duplicate" at bounding box center [1372, 43] width 48 height 16
select select "Sea"
select select "31846"
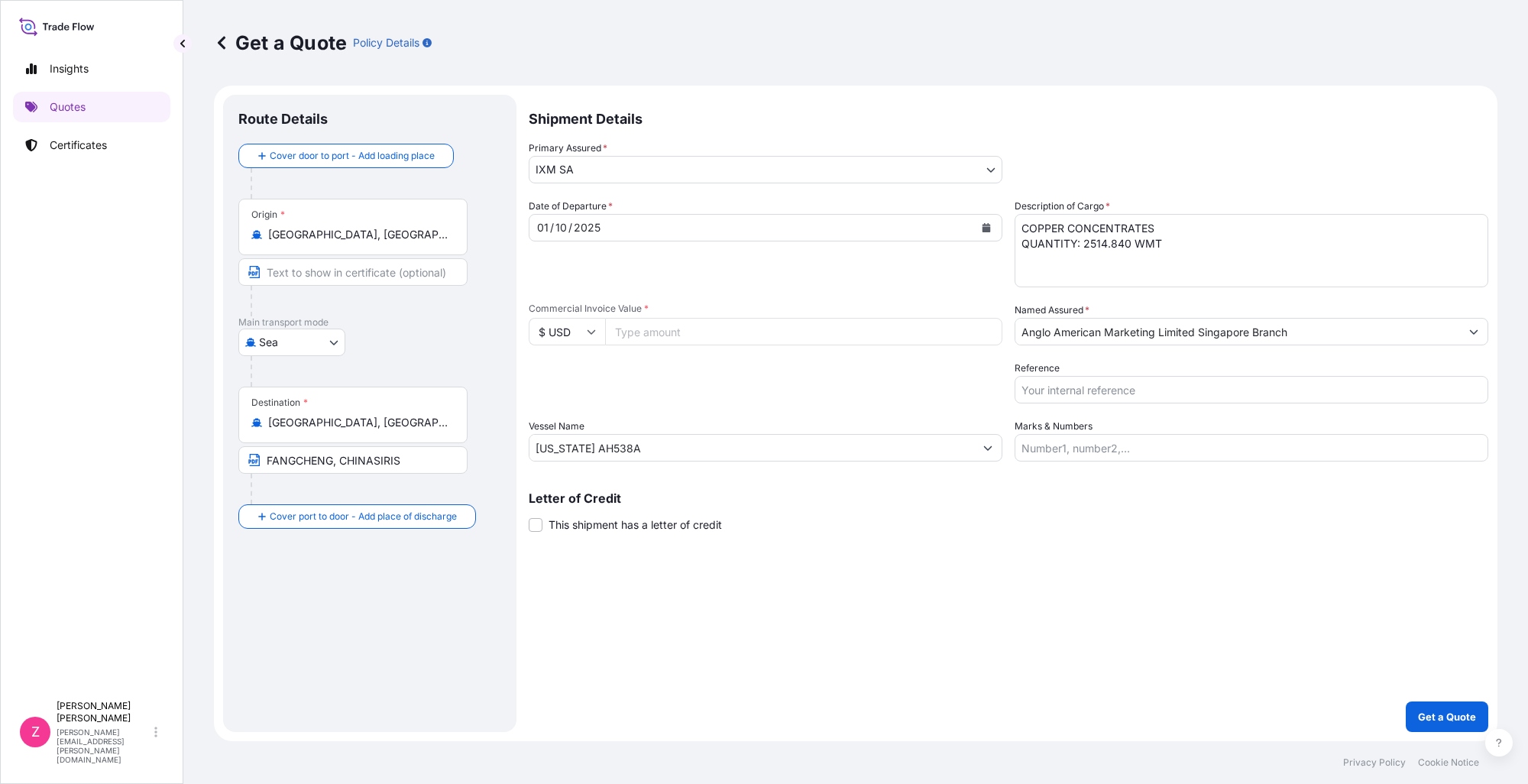
click at [764, 327] on input "Commercial Invoice Value *" at bounding box center [804, 331] width 397 height 27
paste input "3824678.25"
type input "3824678.25"
drag, startPoint x: 650, startPoint y: 443, endPoint x: 519, endPoint y: 460, distance: 132.1
click at [519, 460] on form "Route Details Cover door to port - Add loading place Place of loading Road / [G…" at bounding box center [855, 413] width 1283 height 655
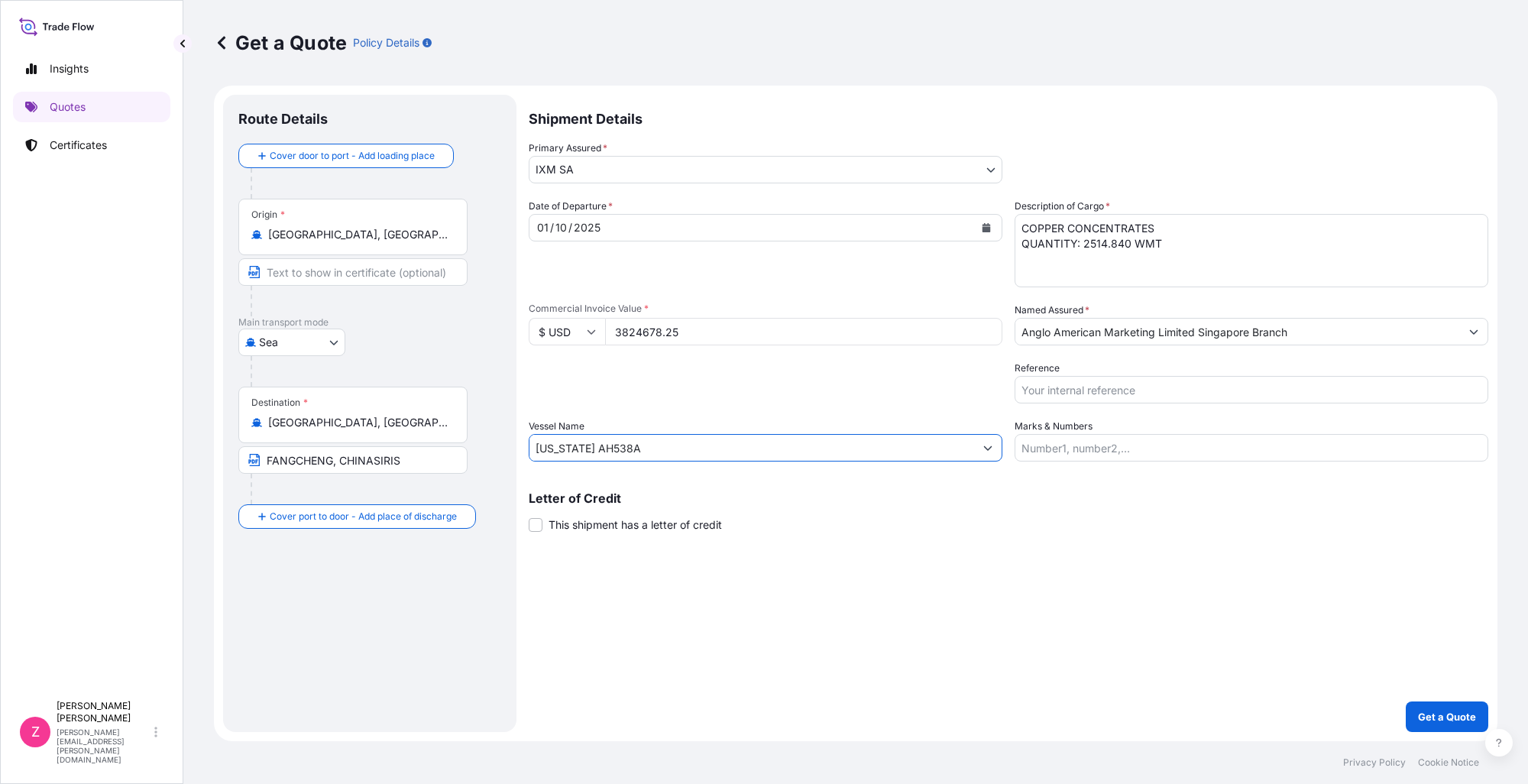
paste input "CMA CGM IRON"
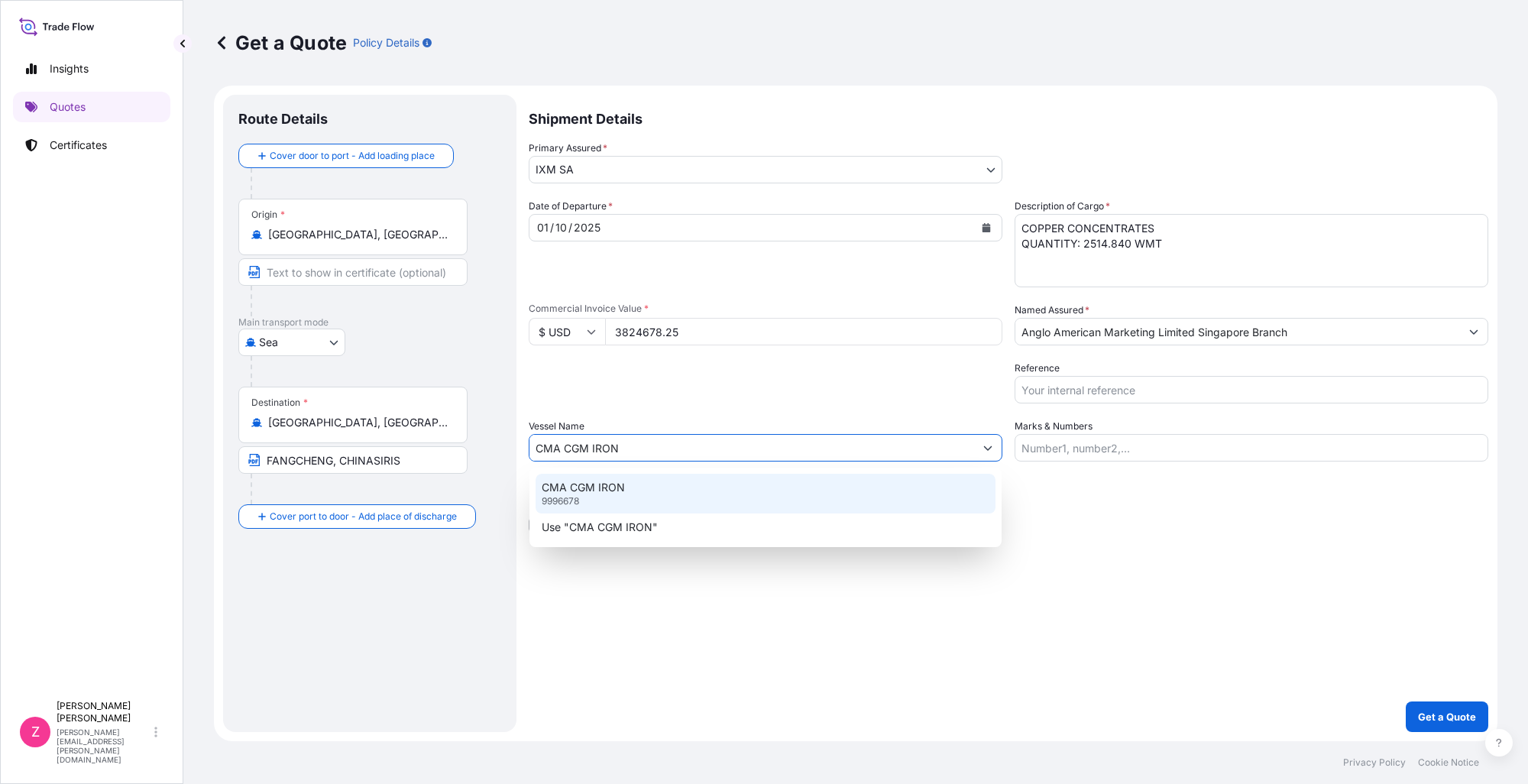
click at [717, 493] on div "CMA CGM IRON 9996678" at bounding box center [764, 493] width 460 height 40
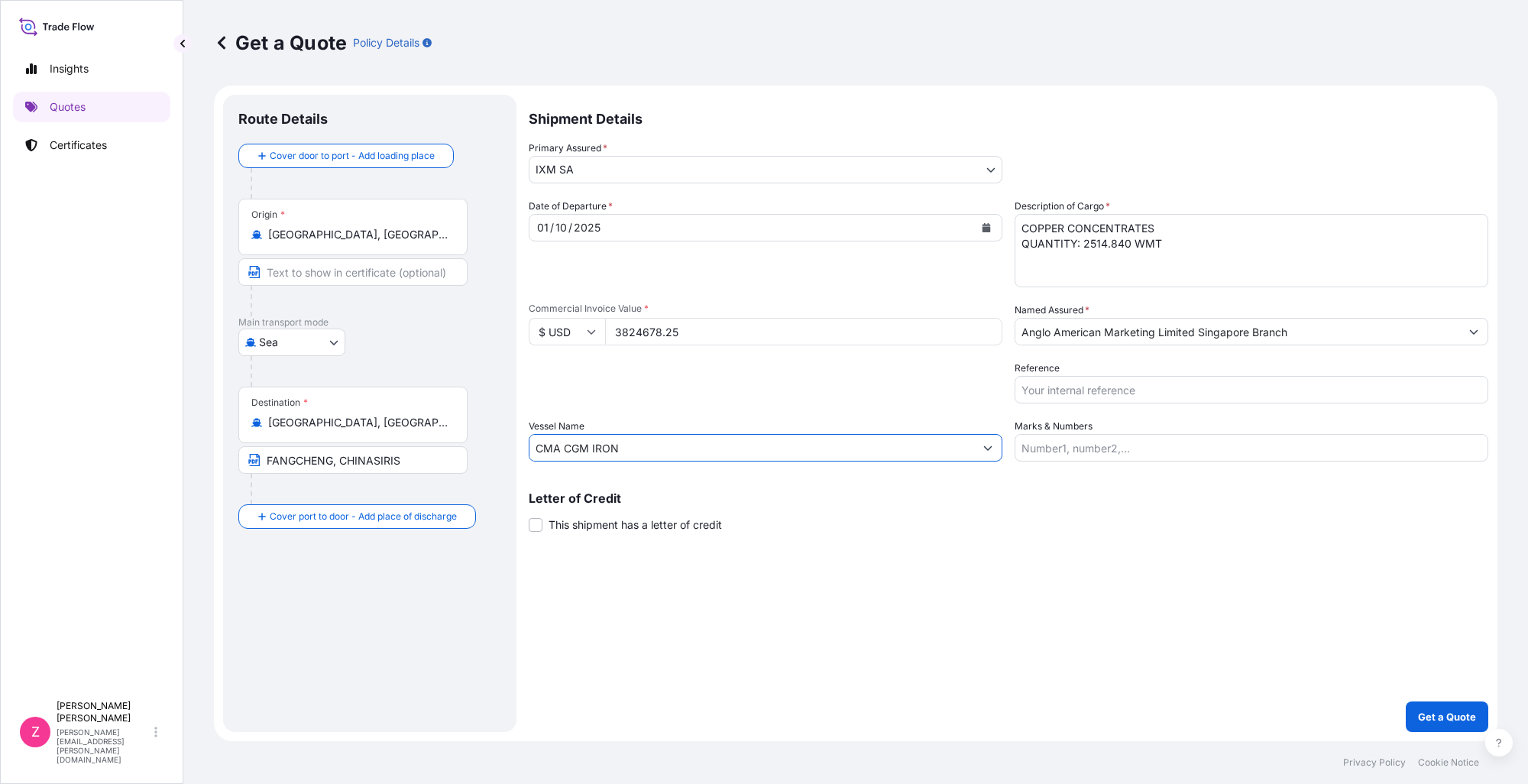
type input "CMA CGM IRON"
click at [1129, 271] on textarea "COPPER CONCENTRATES QUANTITY: 2514.840 WMT" at bounding box center [1251, 250] width 474 height 73
paste textarea "005.88"
type textarea "COPPER CONCENTRATES QUANTITY: 2005.880 WMT"
click at [985, 224] on icon "Calendar" at bounding box center [986, 227] width 9 height 9
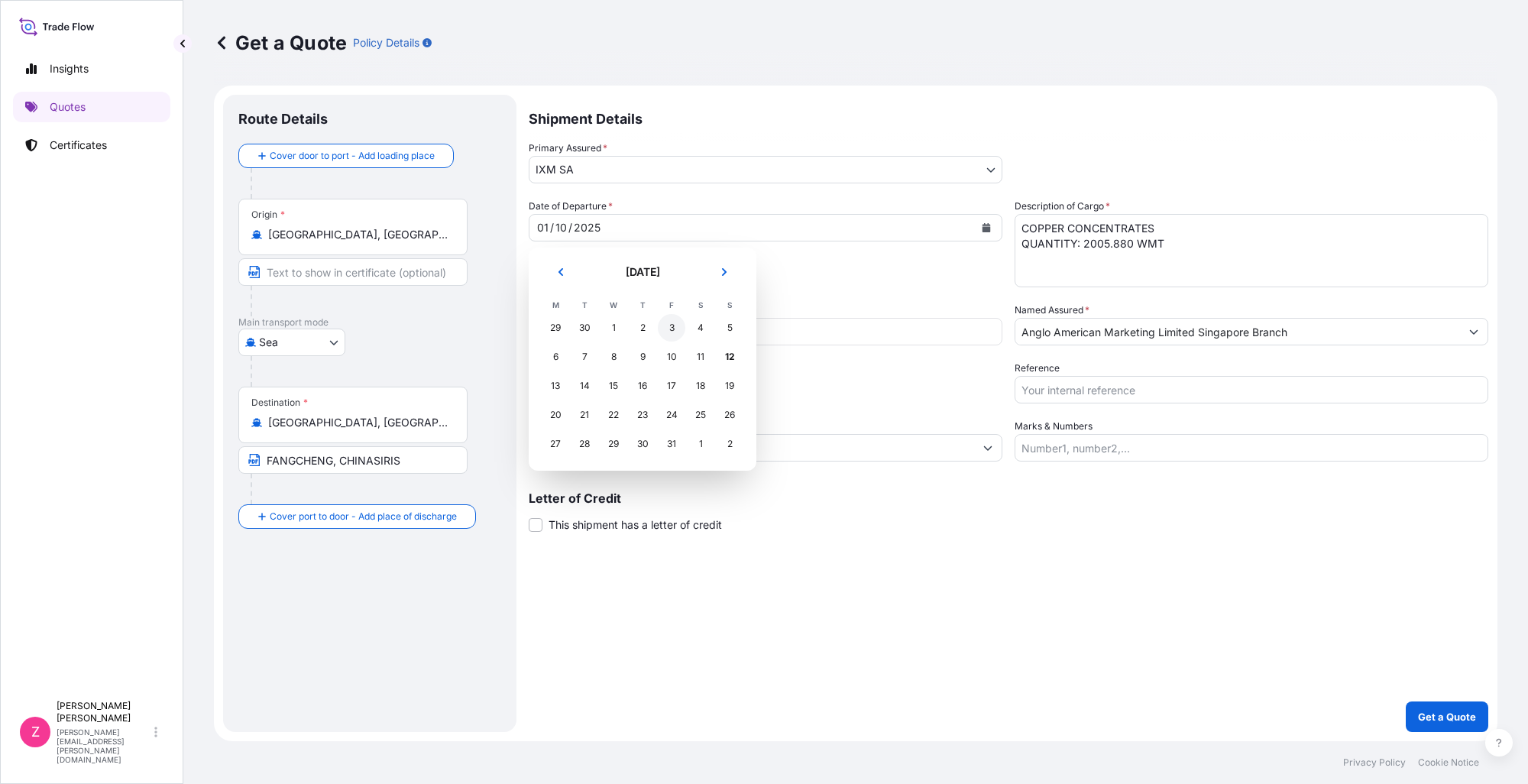
click at [677, 317] on div "3" at bounding box center [672, 328] width 27 height 27
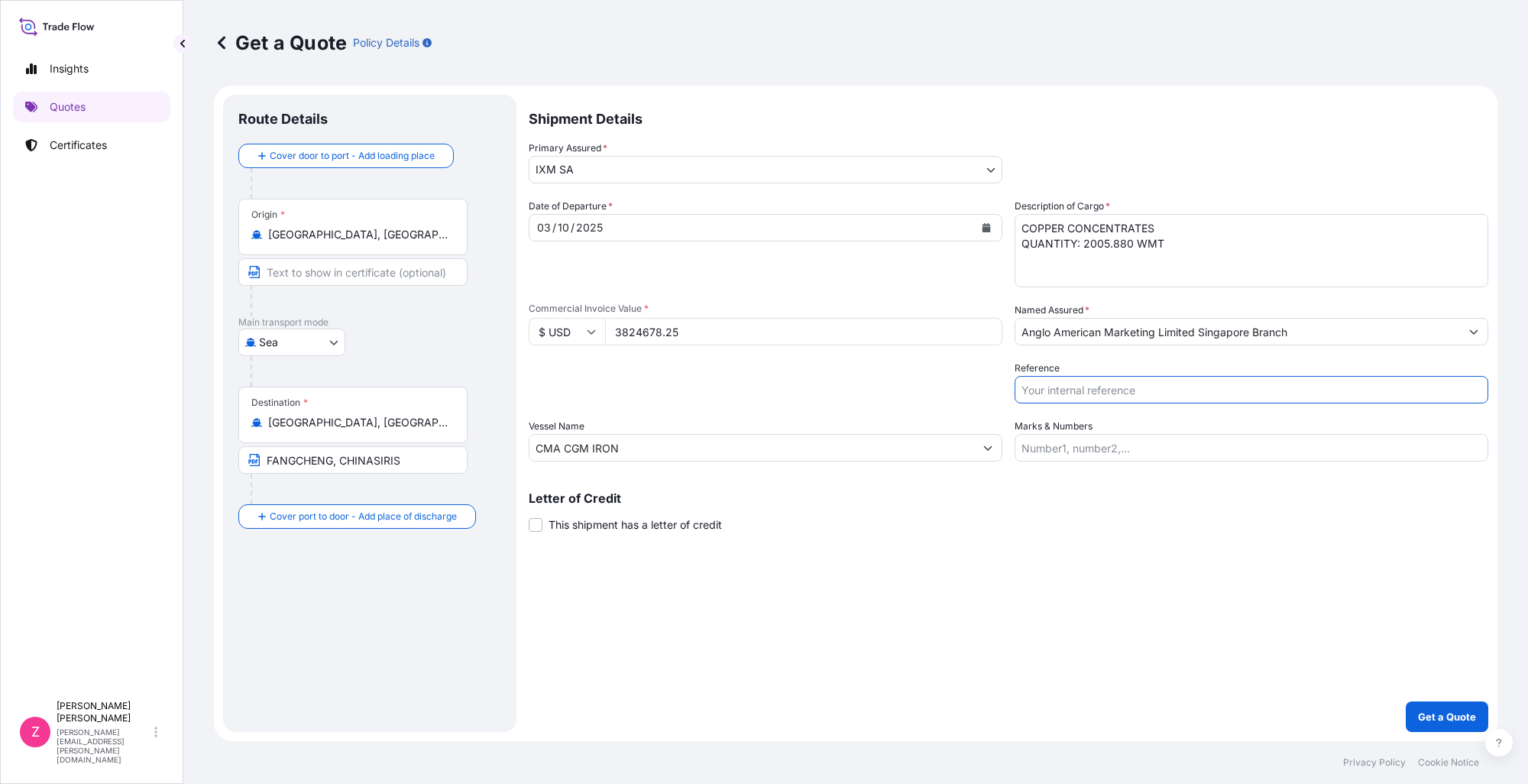
click at [1093, 385] on input "Reference" at bounding box center [1251, 390] width 474 height 27
paste input "CC14991BAS / BL No. BGD0119861"
click at [1080, 391] on input "CC14991BAS / BL No. BGD0119861" at bounding box center [1251, 390] width 474 height 27
click at [985, 588] on div "Shipment Details Primary Assured * IXM SA IXM SA CMOC Limited IXM Trading LLC I…" at bounding box center [1008, 413] width 960 height 638
drag, startPoint x: 1471, startPoint y: 285, endPoint x: 1332, endPoint y: 134, distance: 205.2
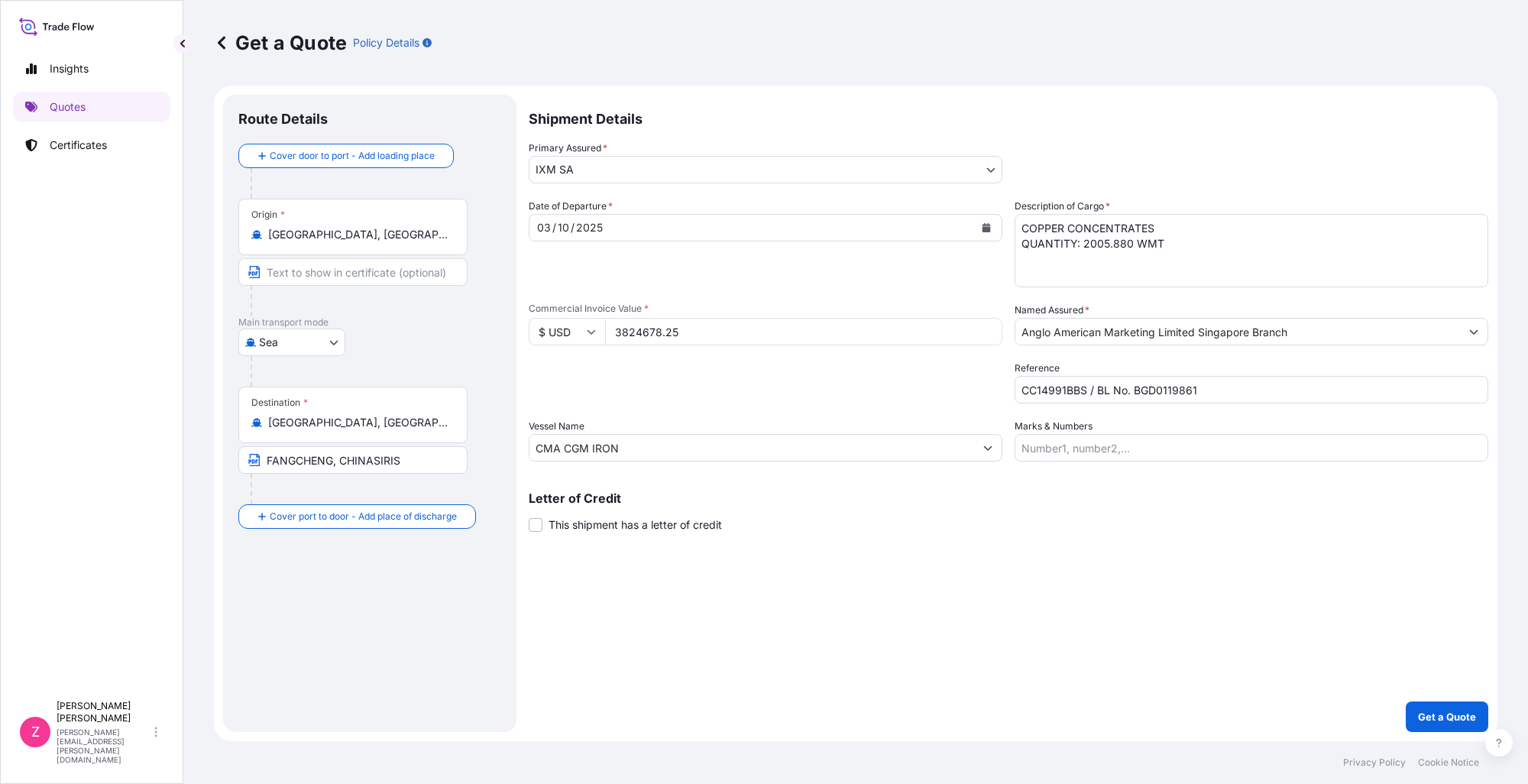
click at [1463, 268] on textarea "COPPER CONCENTRATES QUANTITY: 2514.840 WMT" at bounding box center [1251, 250] width 474 height 73
click at [1223, 392] on input "CC14991BBS / BL No. BGD0119861" at bounding box center [1251, 390] width 474 height 27
paste input "2"
type input "CC14991BBS / BL No. BGD0119862"
click at [1165, 569] on div "Shipment Details Primary Assured * IXM SA IXM SA CMOC Limited IXM Trading LLC I…" at bounding box center [1008, 413] width 960 height 638
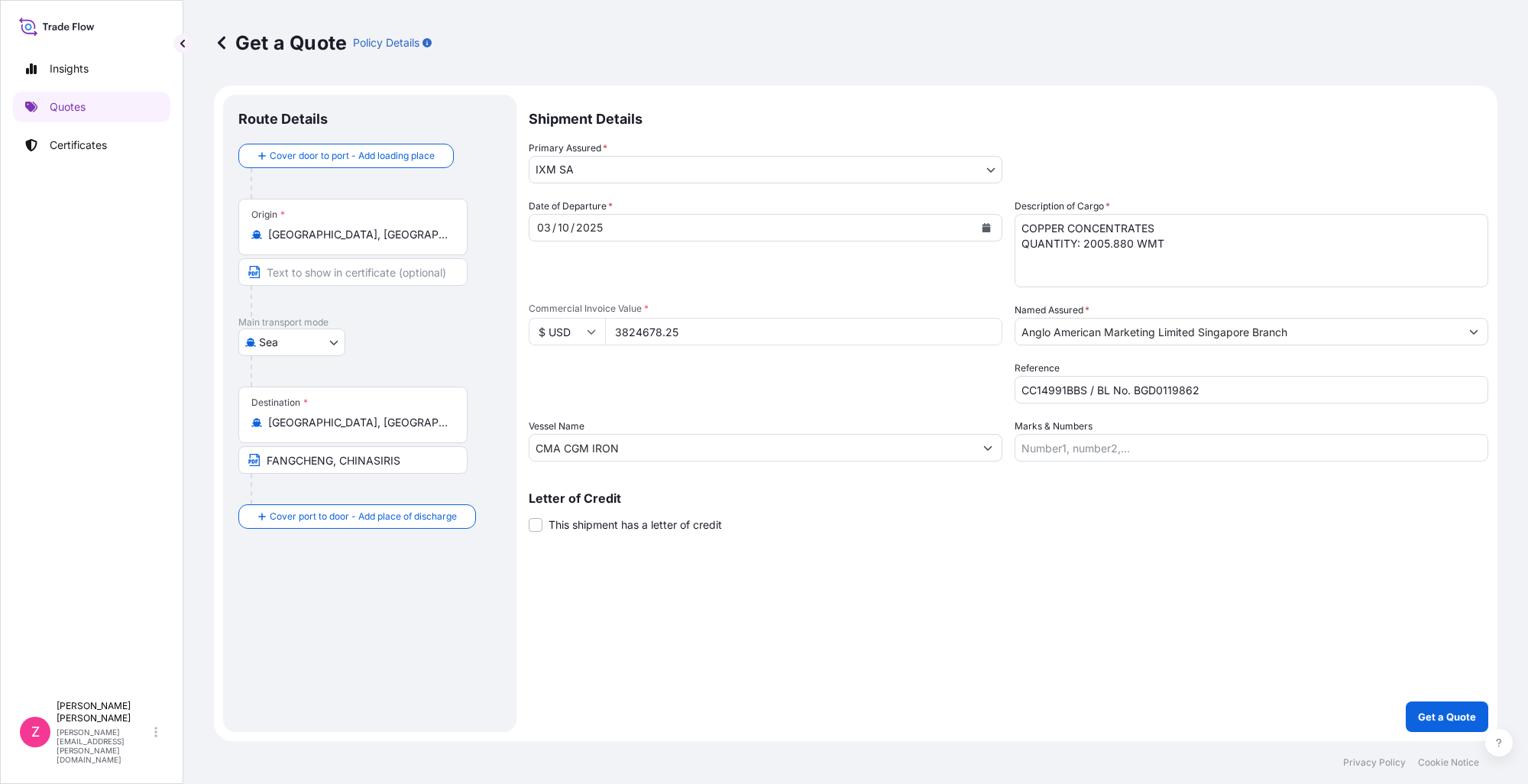
click at [1251, 588] on div "Shipment Details Primary Assured * IXM SA IXM SA CMOC Limited IXM Trading LLC I…" at bounding box center [1008, 413] width 960 height 638
click at [1436, 717] on p "Get a Quote" at bounding box center [1446, 717] width 58 height 16
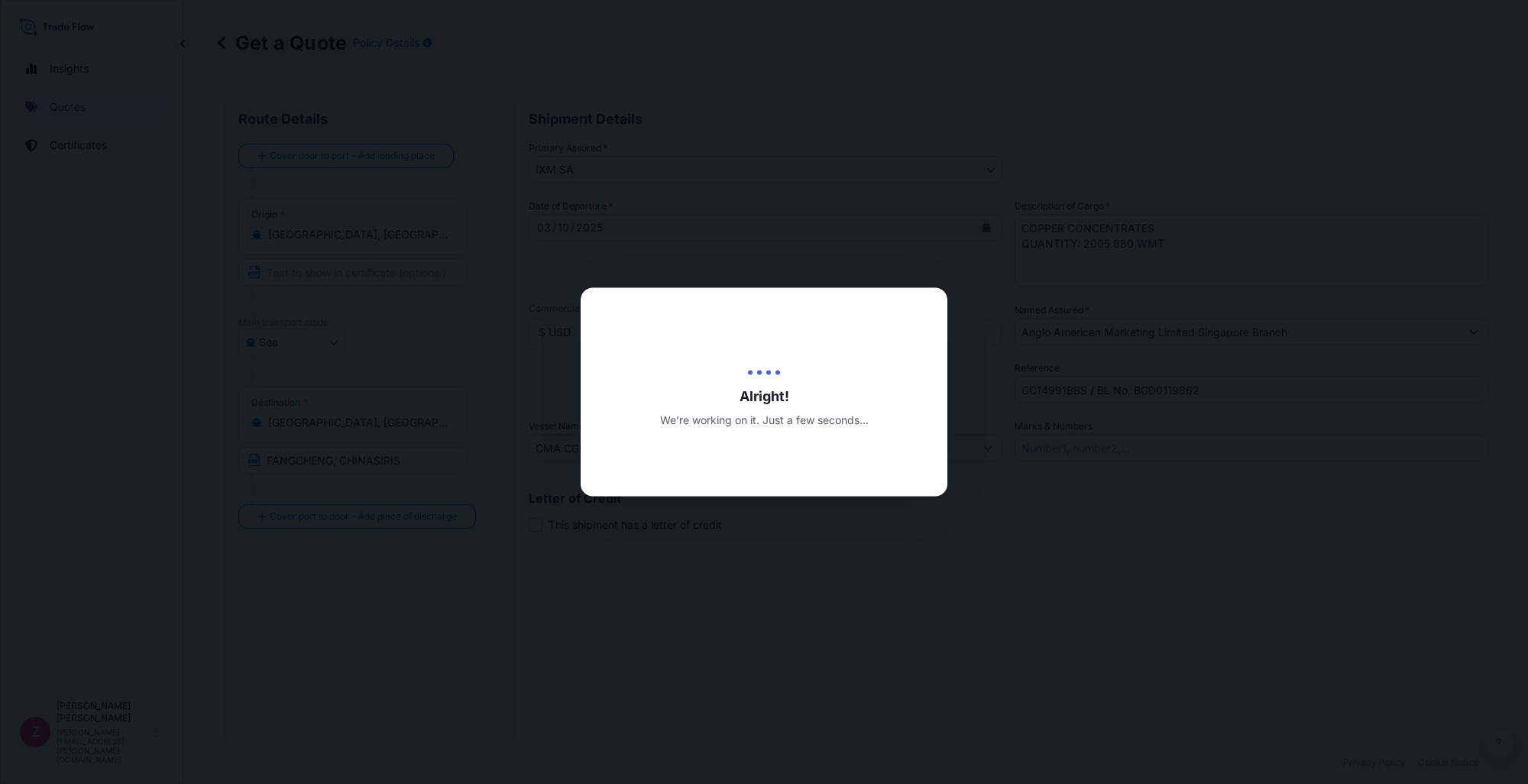
type input "[DATE]"
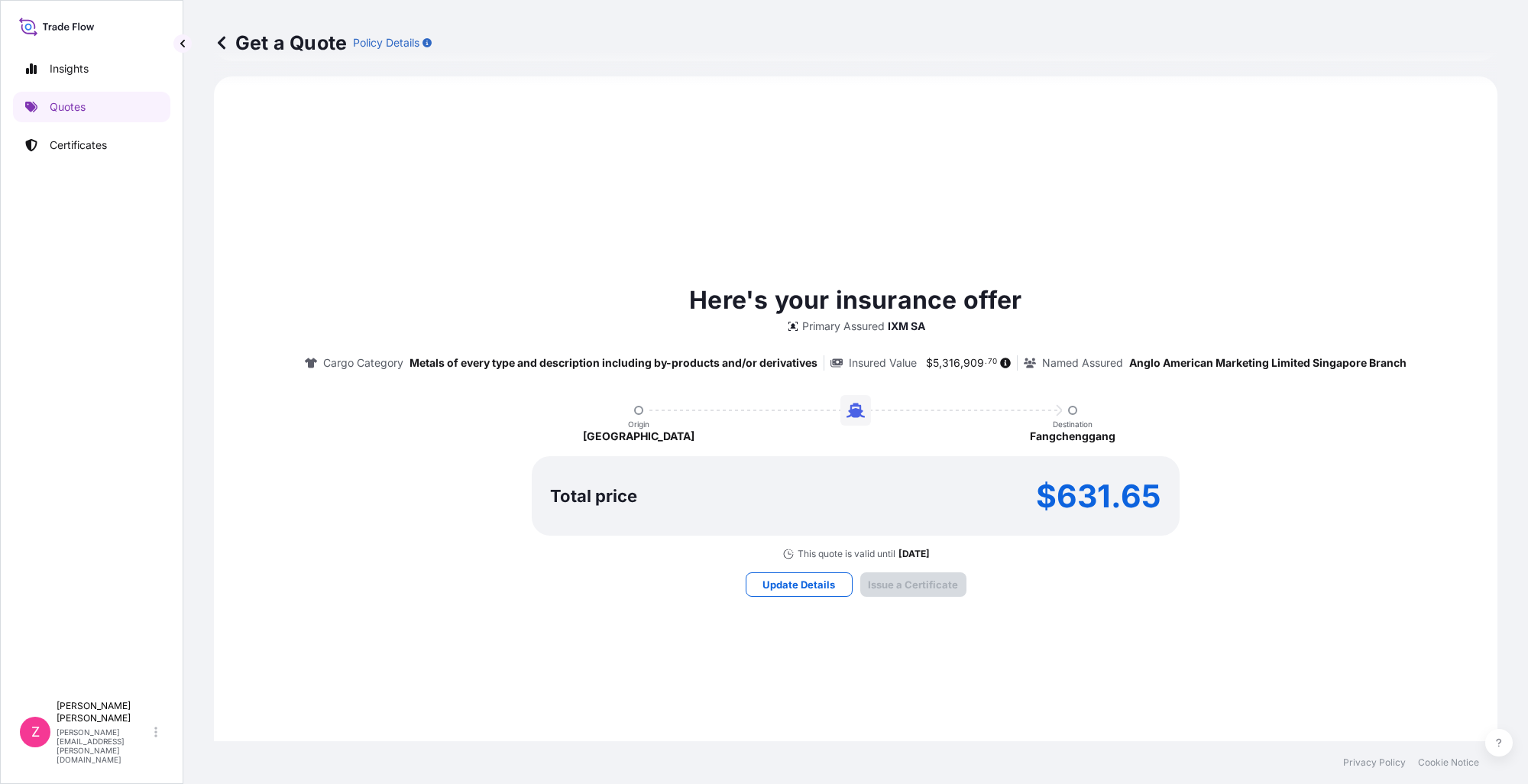
scroll to position [1227, 0]
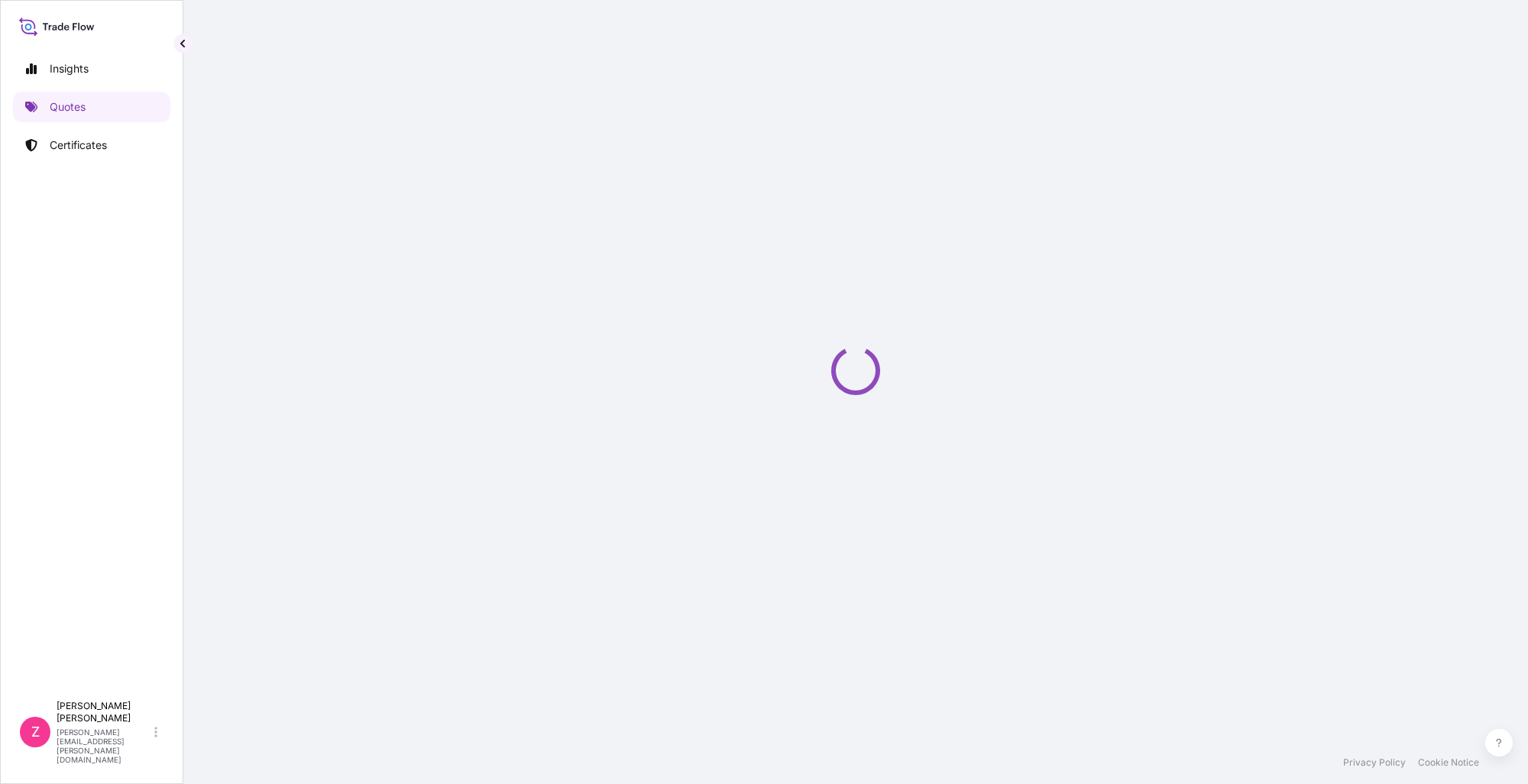
scroll to position [1515, 0]
select select "Sea"
select select "31846"
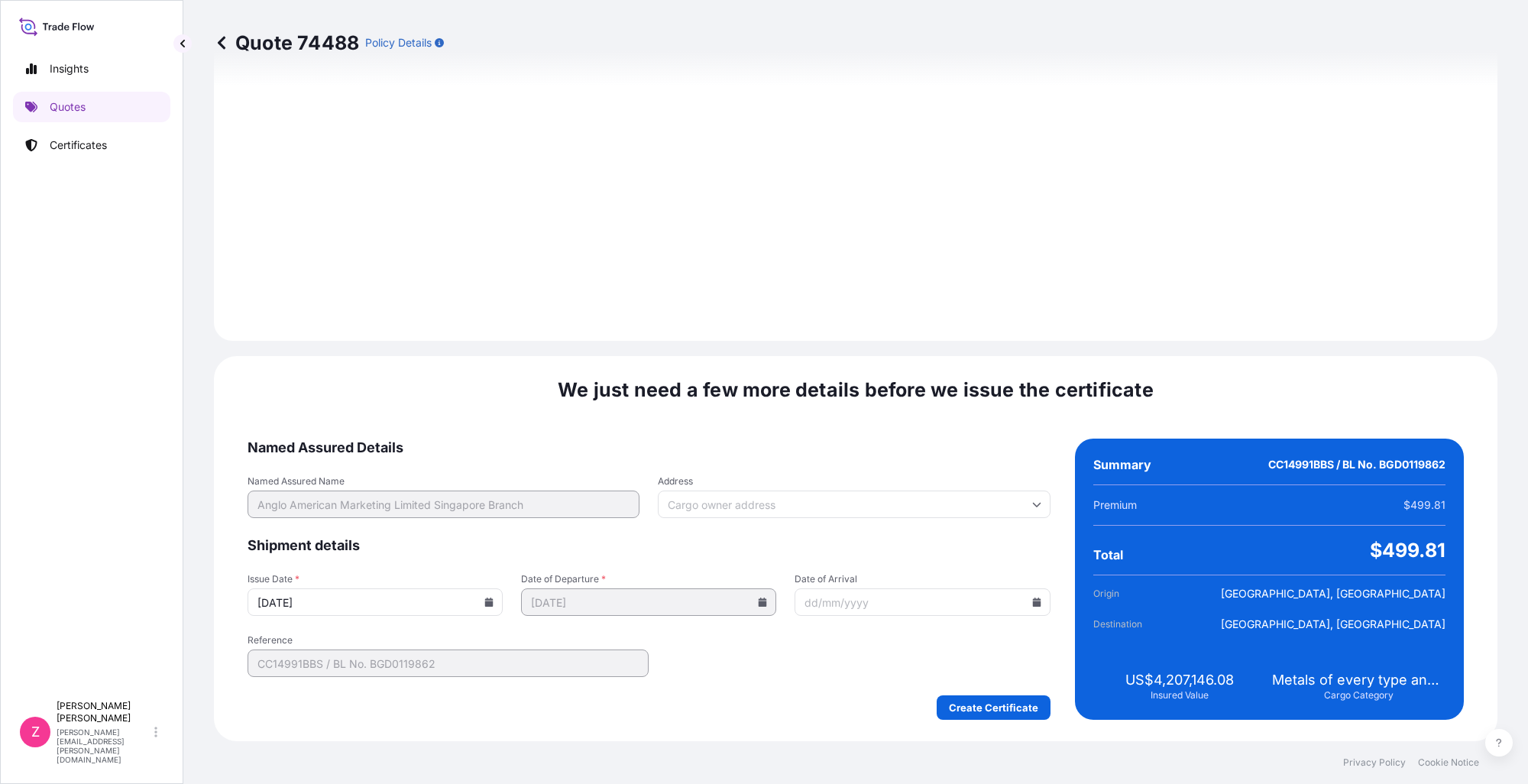
click at [488, 604] on icon at bounding box center [489, 601] width 9 height 9
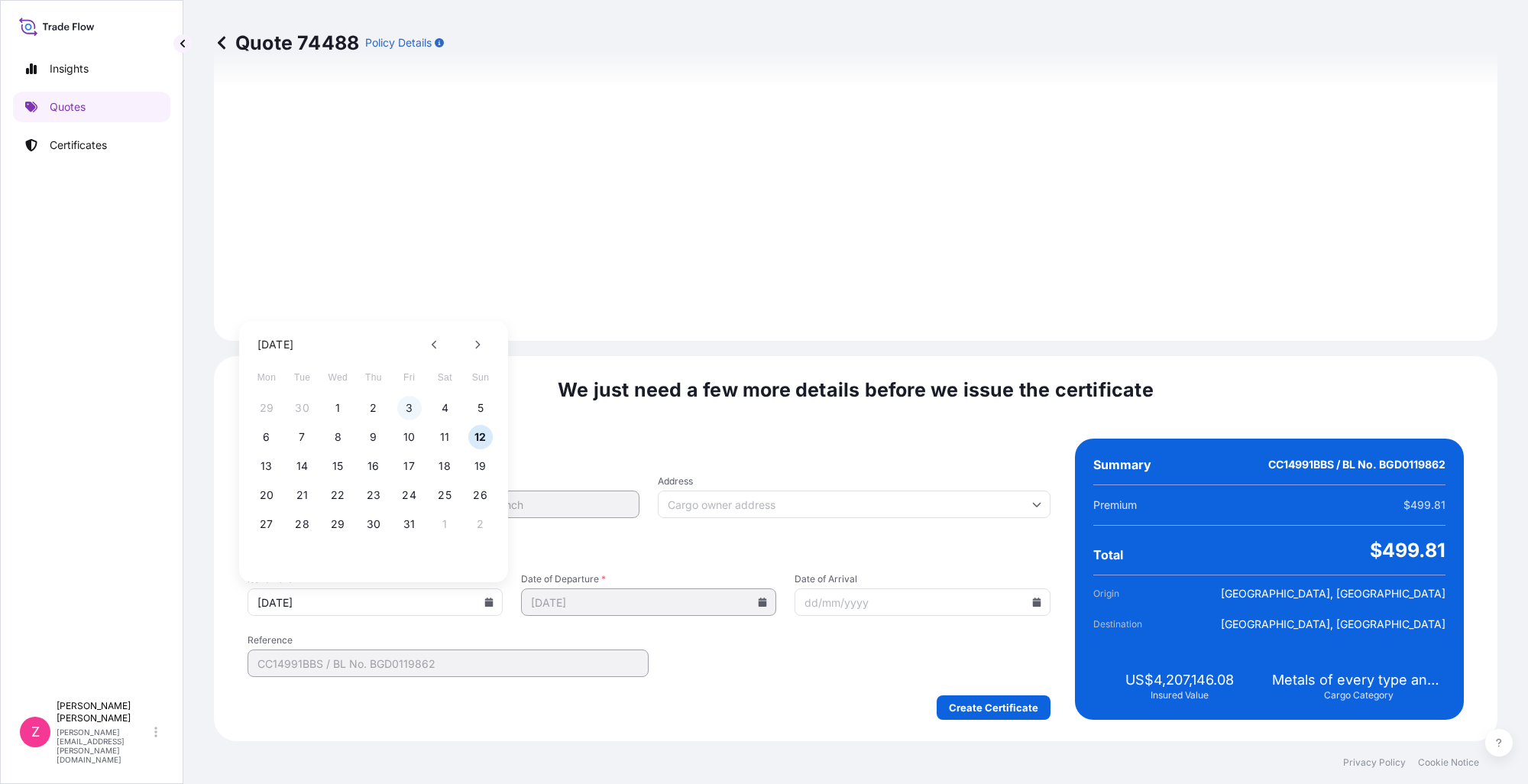
click at [408, 405] on button "3" at bounding box center [409, 407] width 24 height 24
type input "[DATE]"
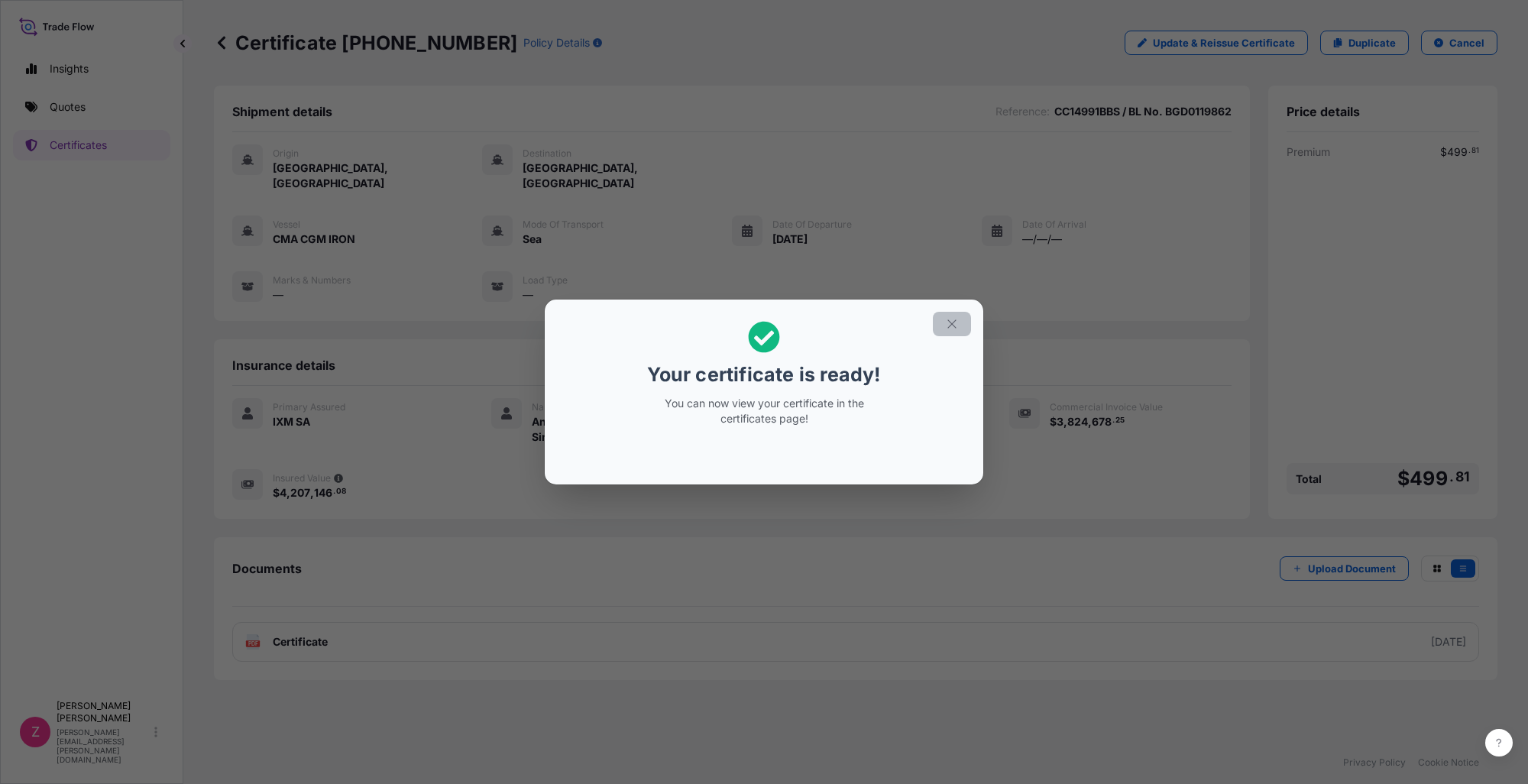
click at [945, 317] on icon "button" at bounding box center [952, 324] width 14 height 14
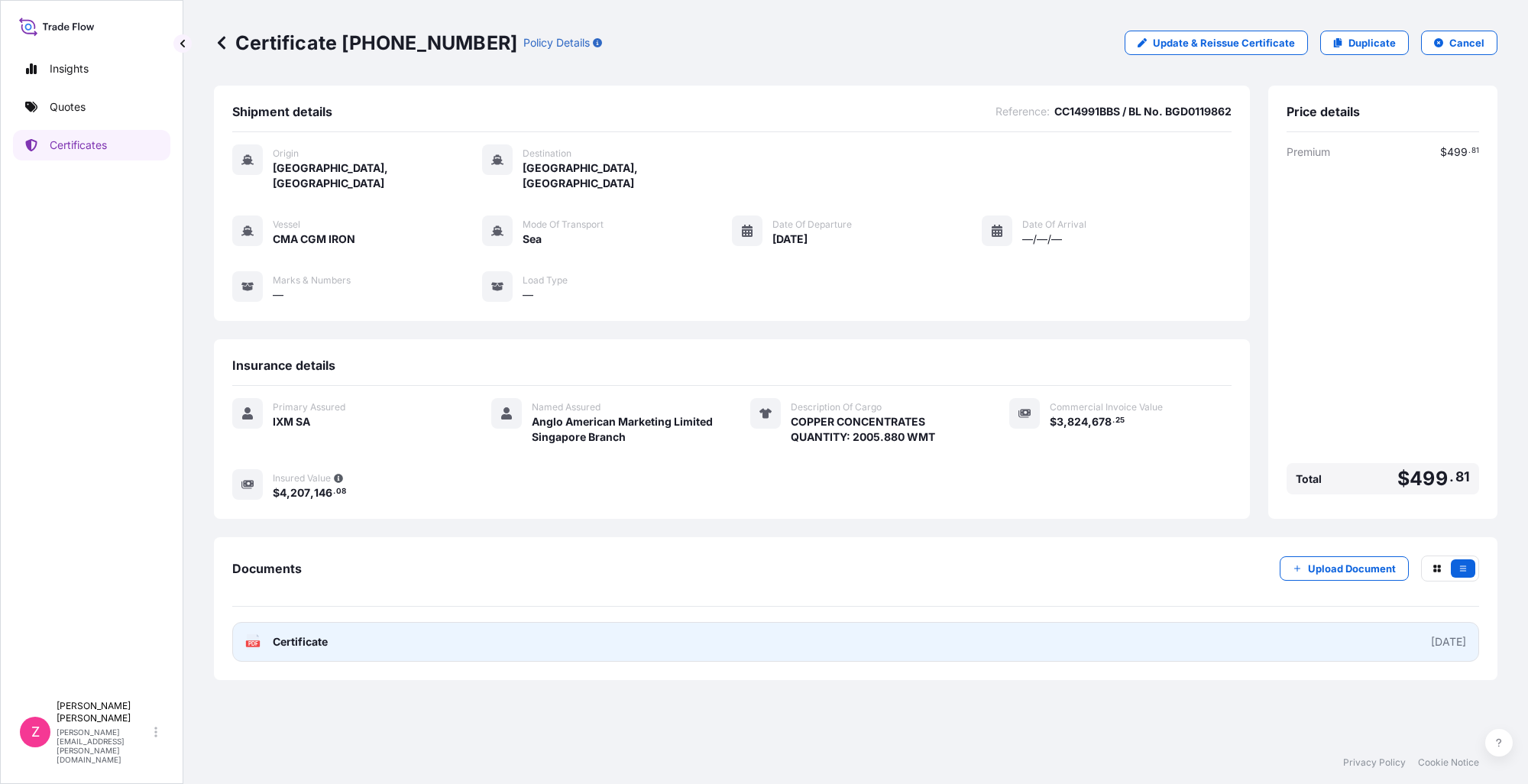
click at [316, 634] on span "Certificate" at bounding box center [300, 641] width 55 height 16
